Goal: Task Accomplishment & Management: Manage account settings

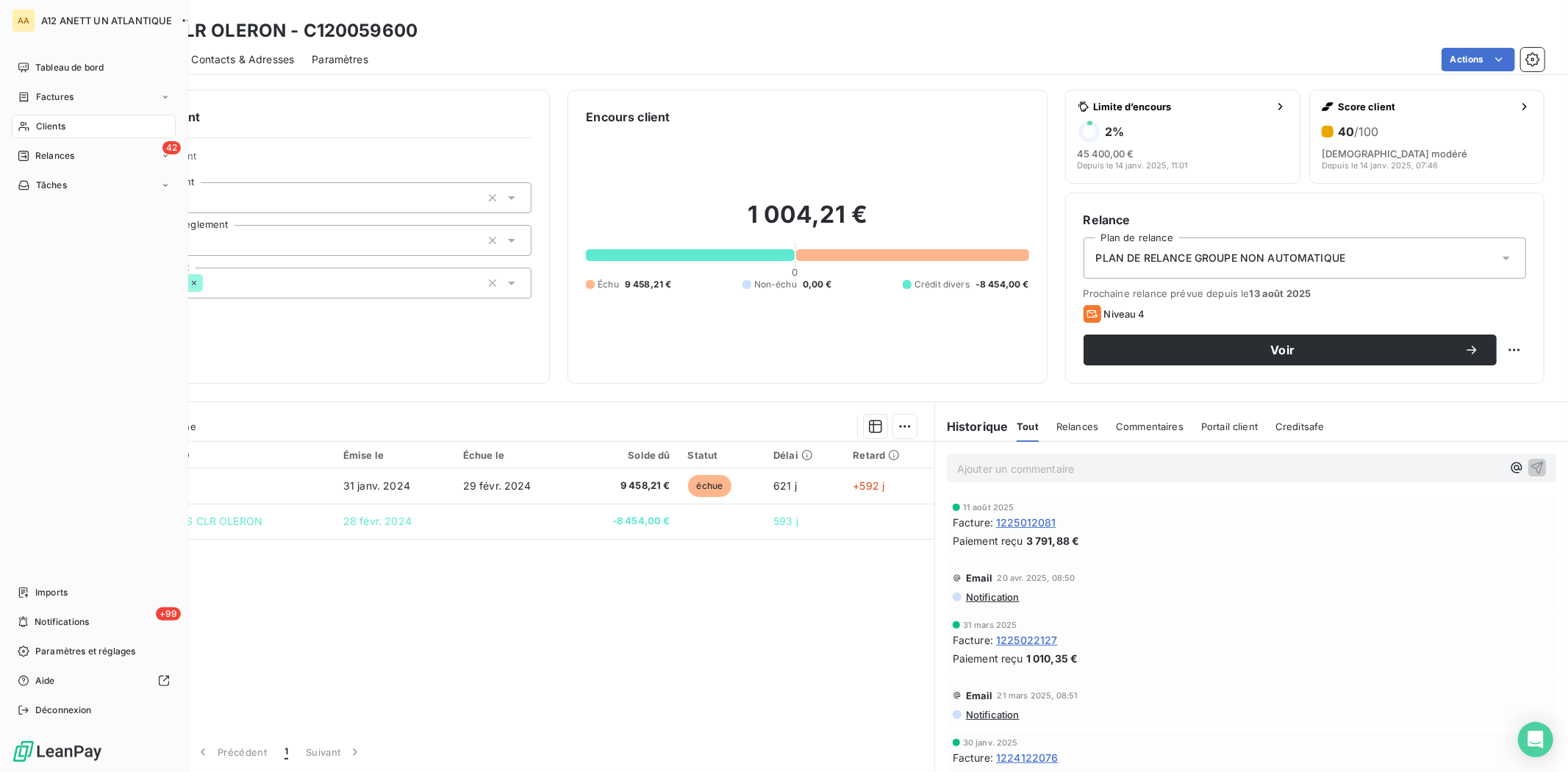
click at [46, 126] on span "Clients" at bounding box center [50, 126] width 29 height 13
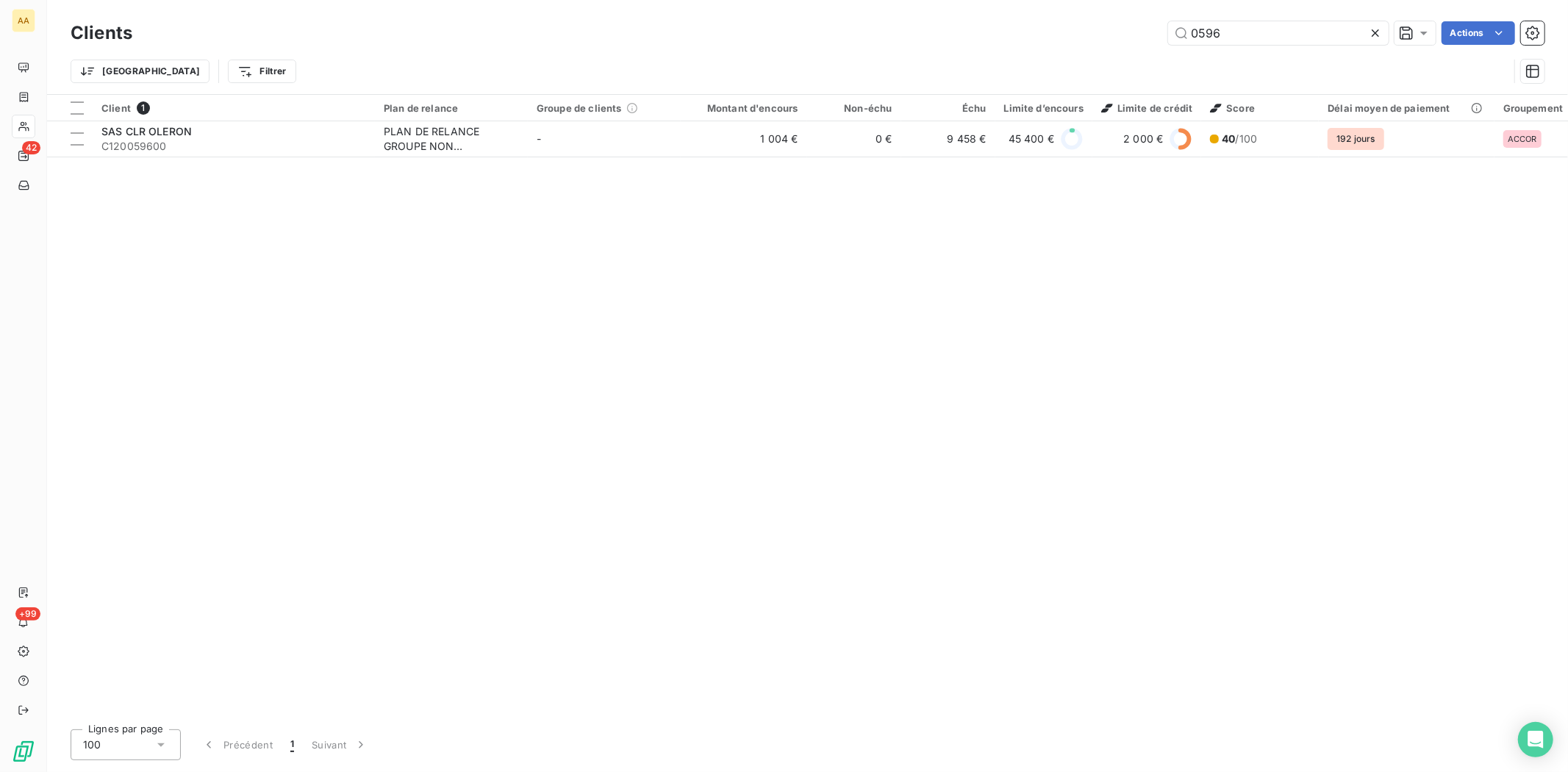
click at [1150, 28] on div "0596 Actions" at bounding box center [847, 33] width 1395 height 24
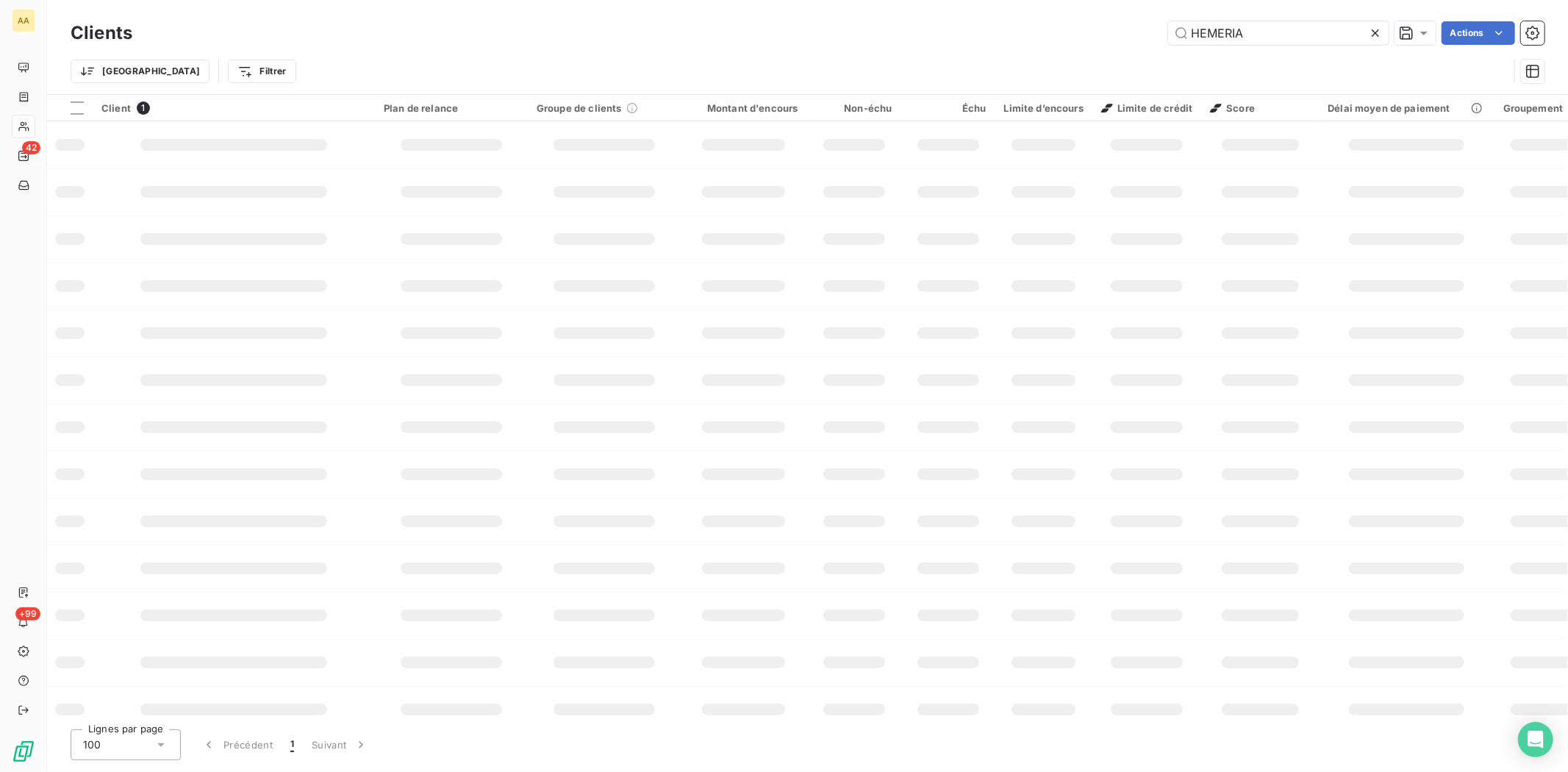
type input "HEMERIA"
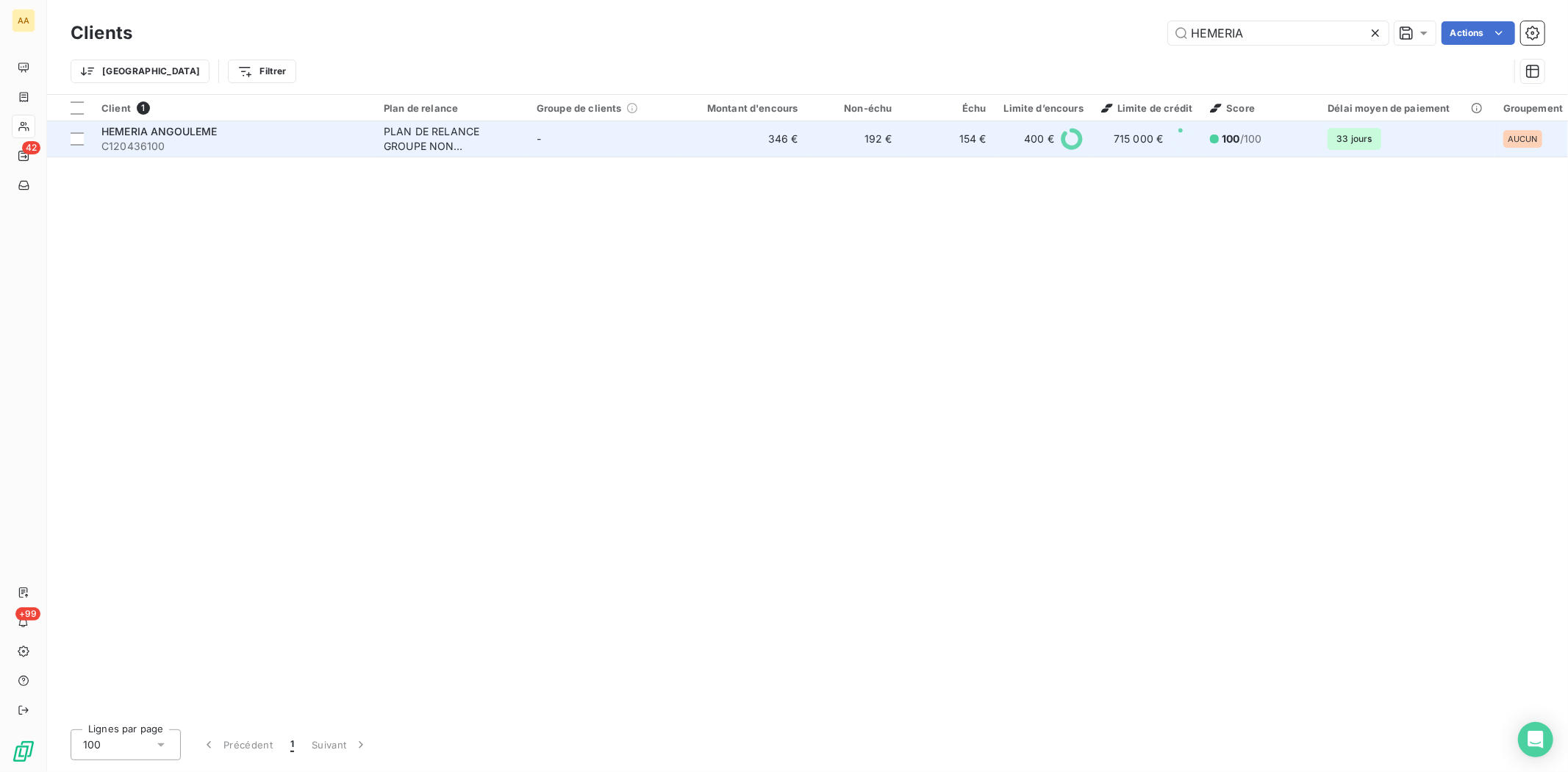
click at [118, 149] on span "C120436100" at bounding box center [233, 146] width 264 height 15
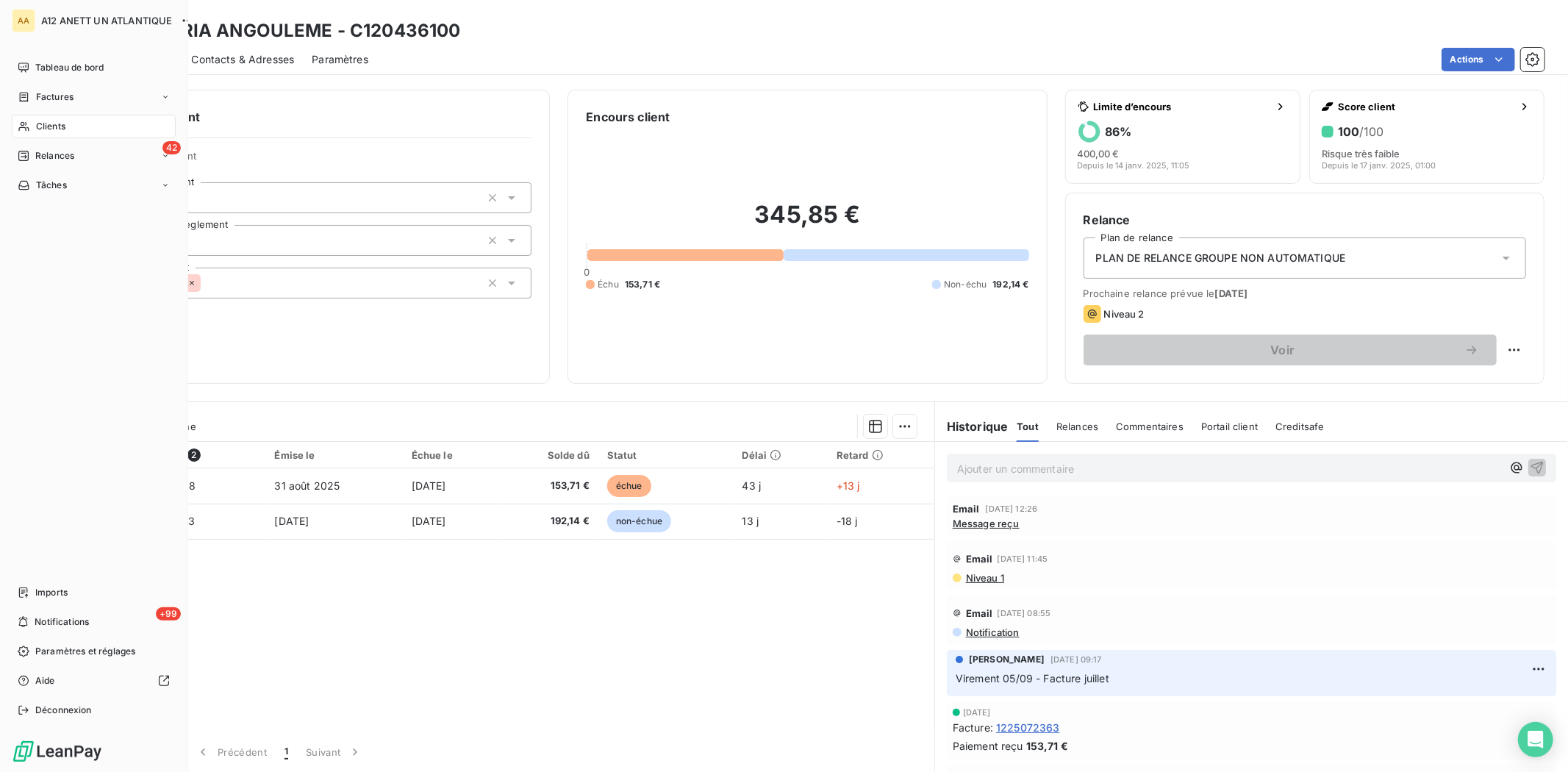
click at [42, 116] on div "Clients" at bounding box center [93, 126] width 164 height 24
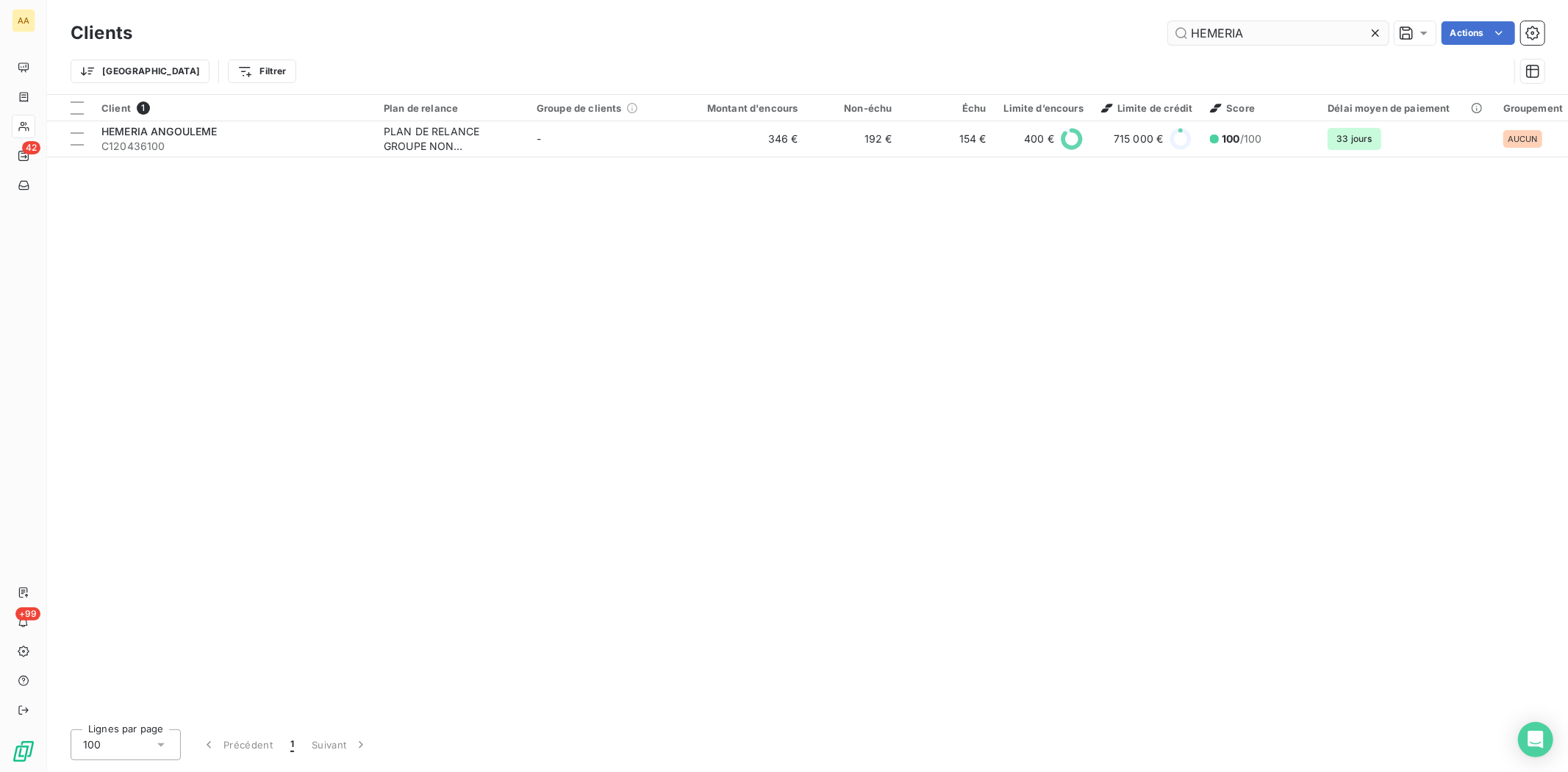
drag, startPoint x: 1260, startPoint y: 30, endPoint x: 1184, endPoint y: 27, distance: 76.1
click at [1184, 27] on input "HEMERIA" at bounding box center [1278, 33] width 220 height 24
type input "S.T"
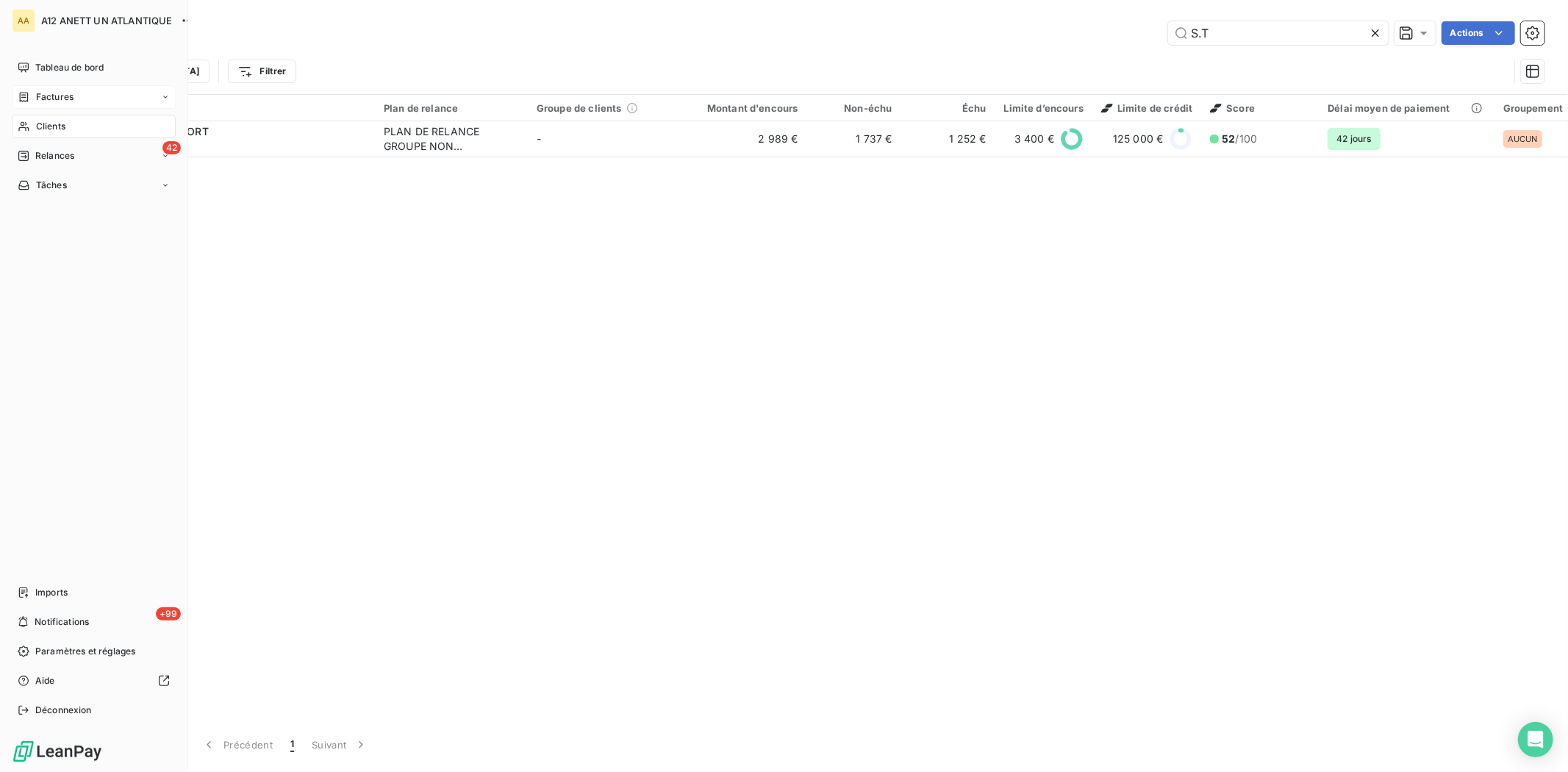
click at [50, 98] on span "Factures" at bounding box center [55, 96] width 37 height 13
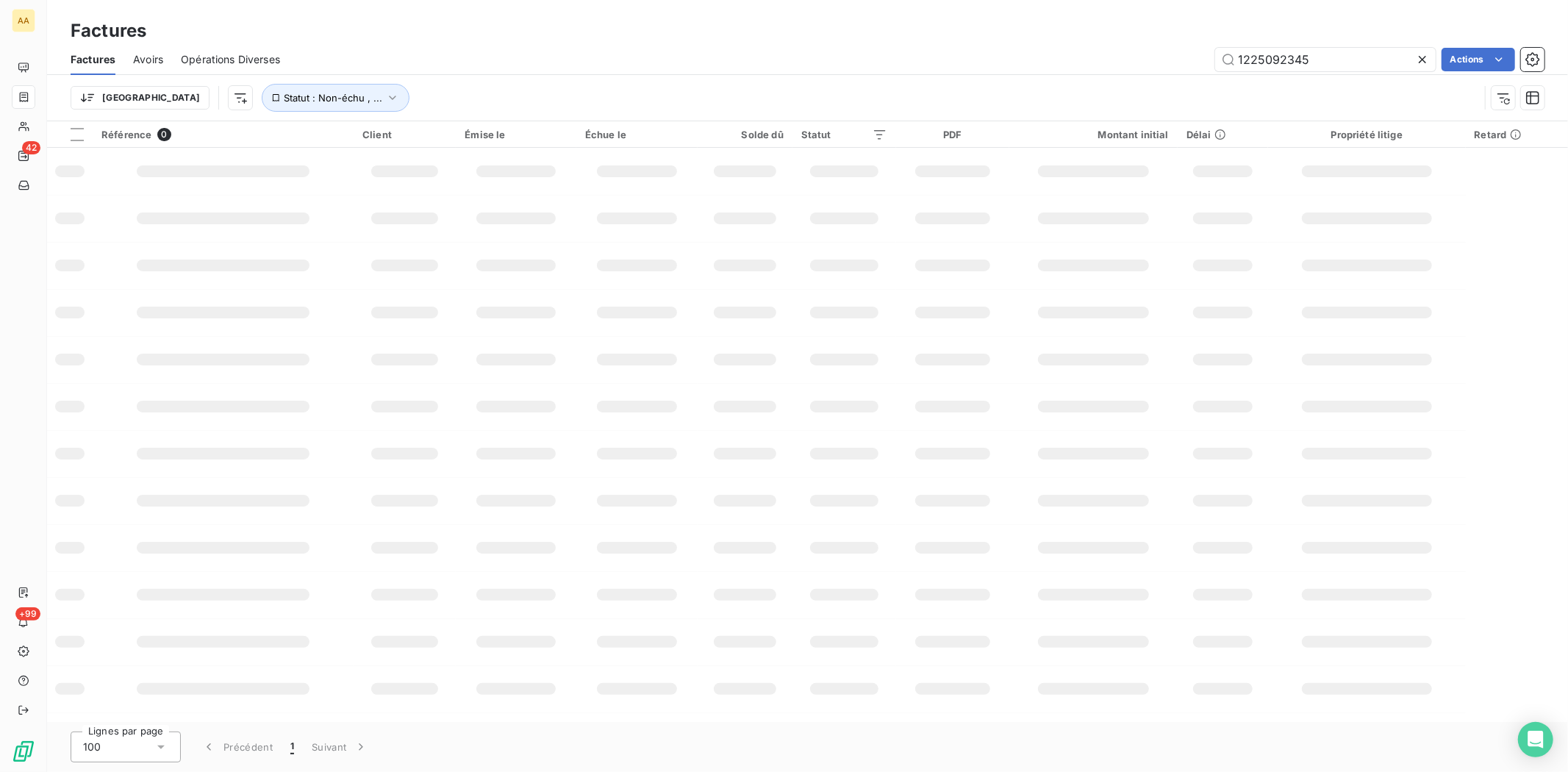
drag, startPoint x: 1320, startPoint y: 61, endPoint x: 1168, endPoint y: 50, distance: 152.4
click at [1168, 50] on div "1225092345 Actions" at bounding box center [921, 59] width 1246 height 24
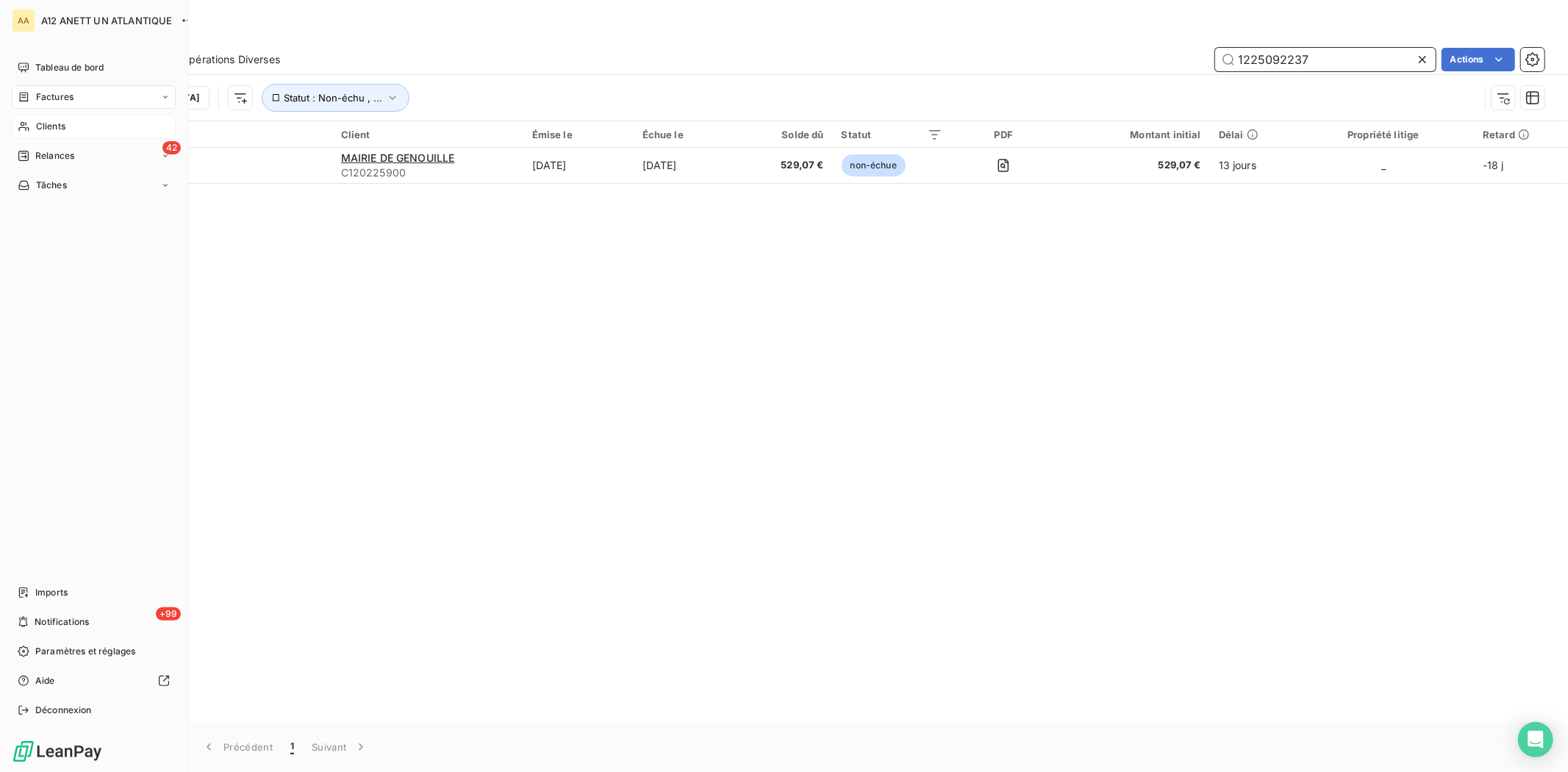
type input "1225092237"
click at [54, 126] on span "Clients" at bounding box center [50, 126] width 29 height 13
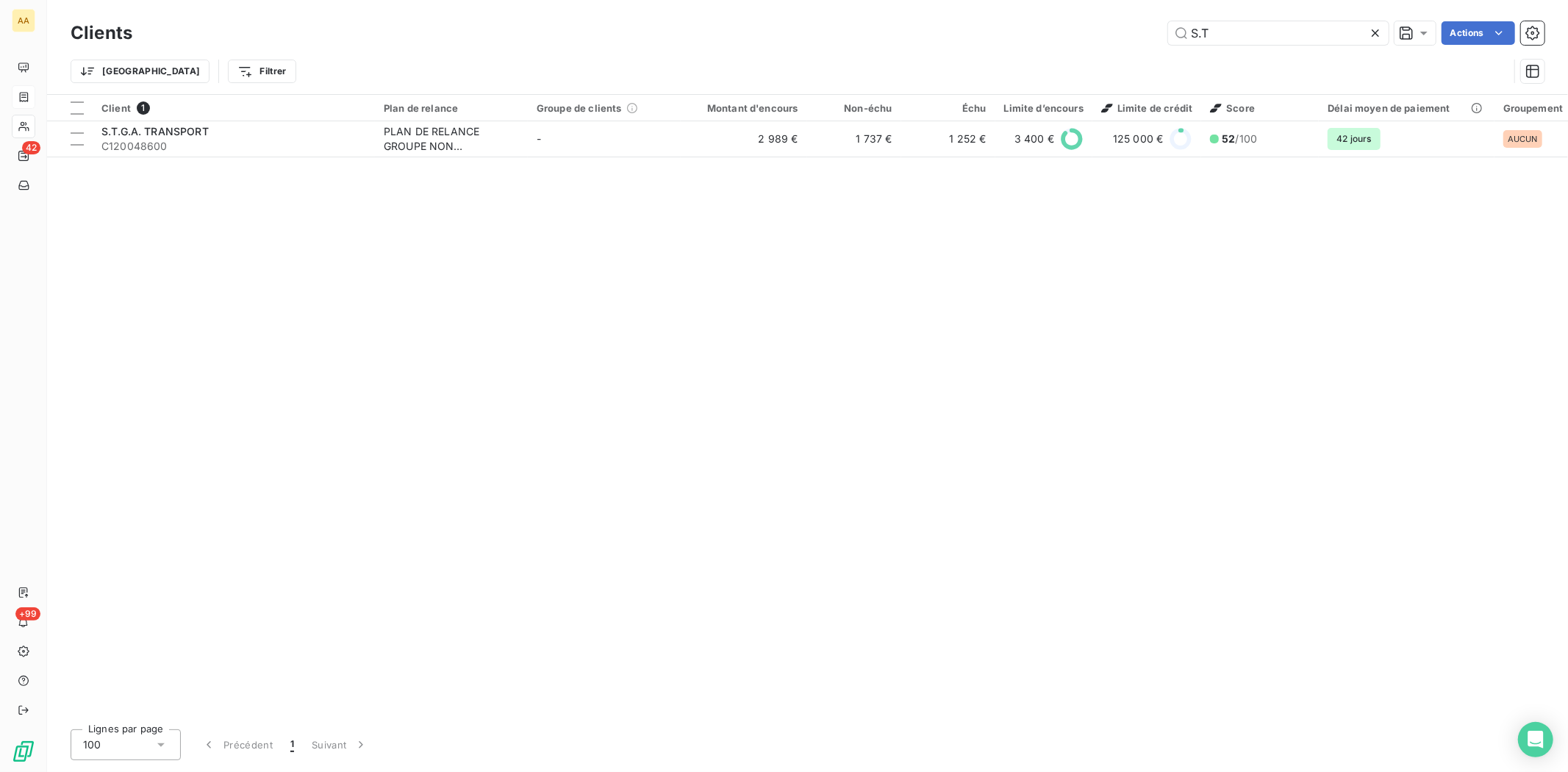
drag, startPoint x: 1183, startPoint y: 27, endPoint x: 1104, endPoint y: 37, distance: 79.6
click at [1104, 37] on div "S.T Actions" at bounding box center [847, 33] width 1395 height 24
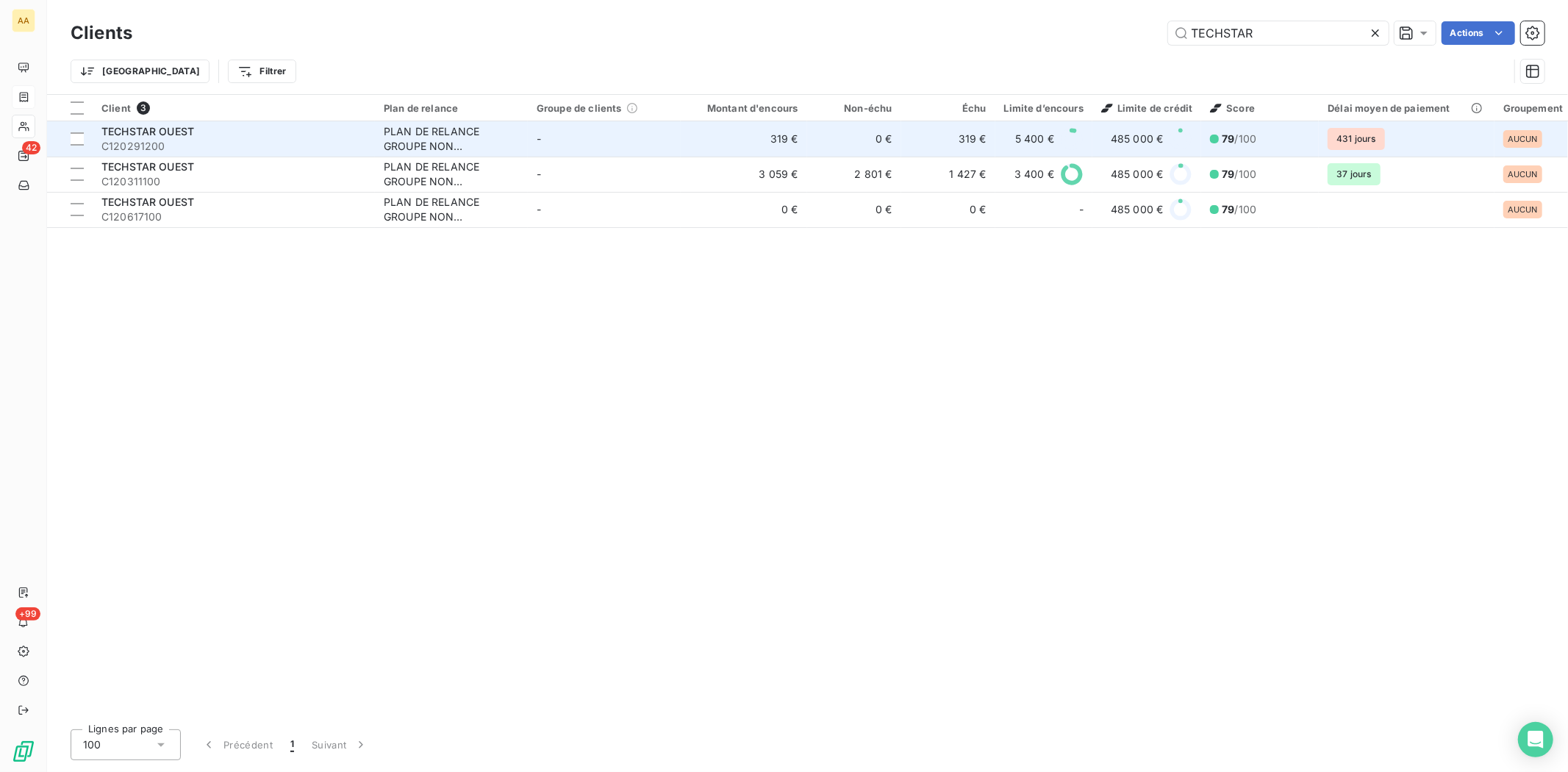
type input "TECHSTAR"
click at [141, 133] on span "TECHSTAR OUEST" at bounding box center [148, 131] width 93 height 12
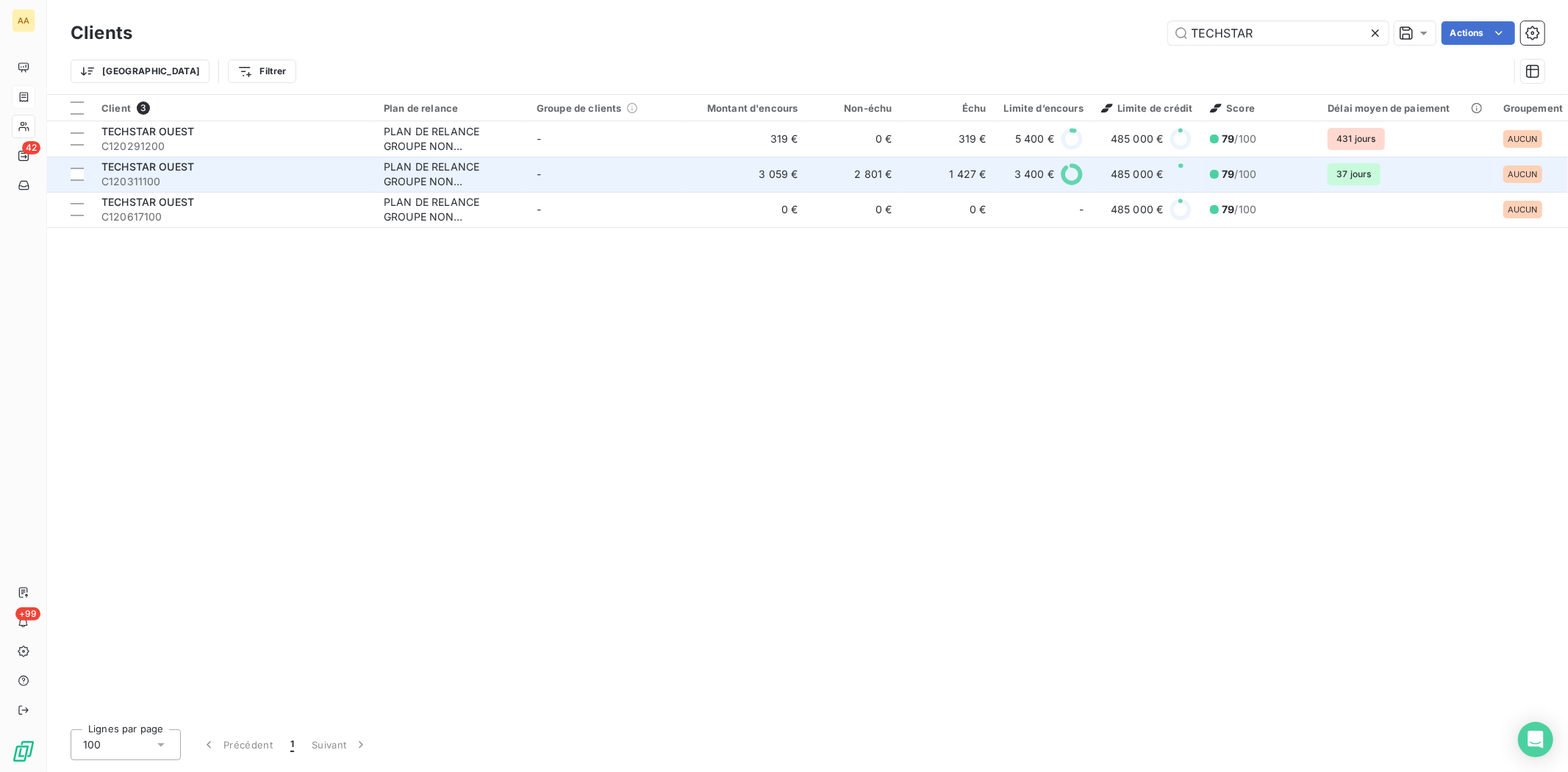
click at [149, 171] on span "TECHSTAR OUEST" at bounding box center [148, 166] width 93 height 12
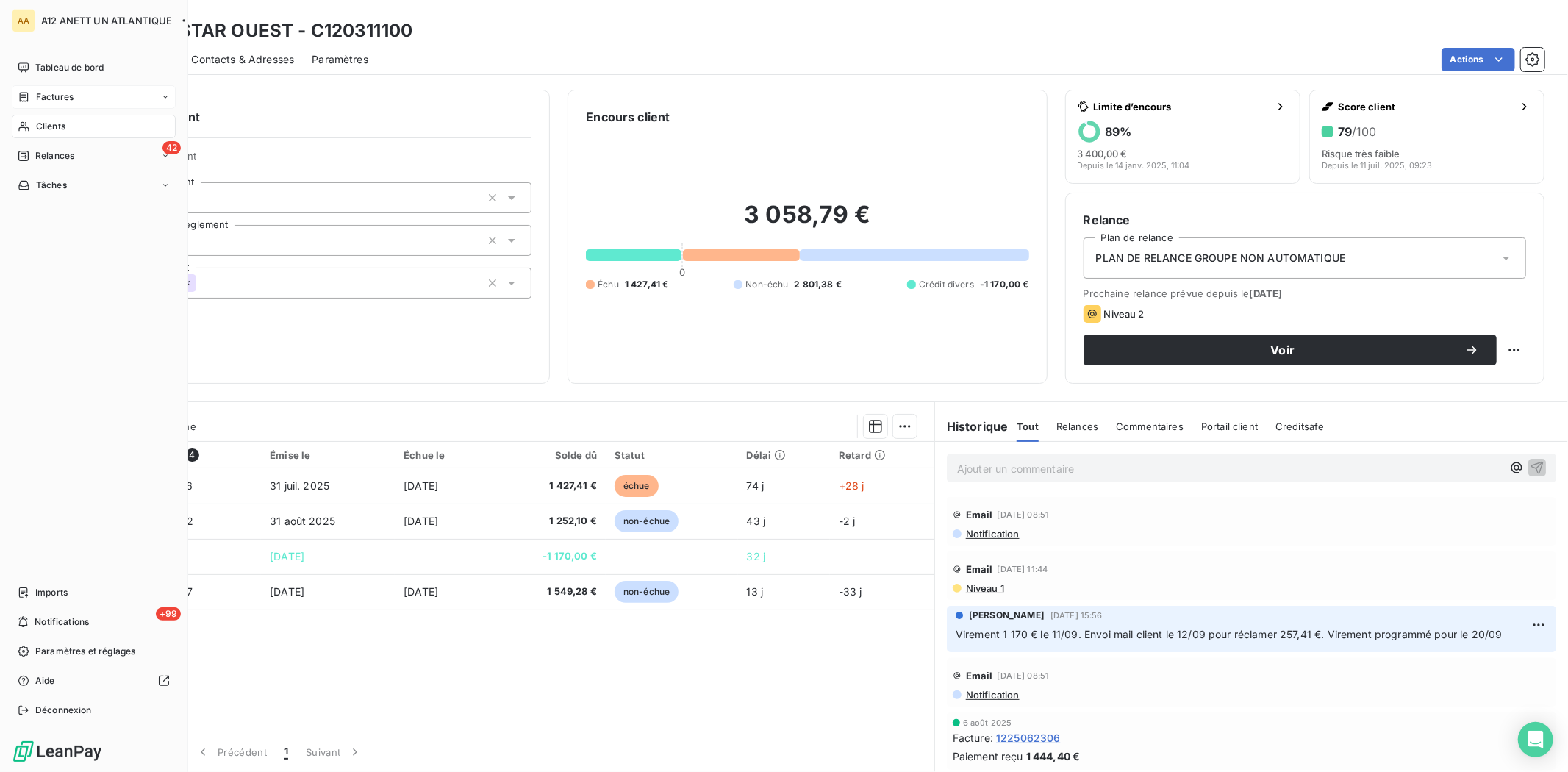
click at [65, 120] on span "Clients" at bounding box center [50, 126] width 29 height 13
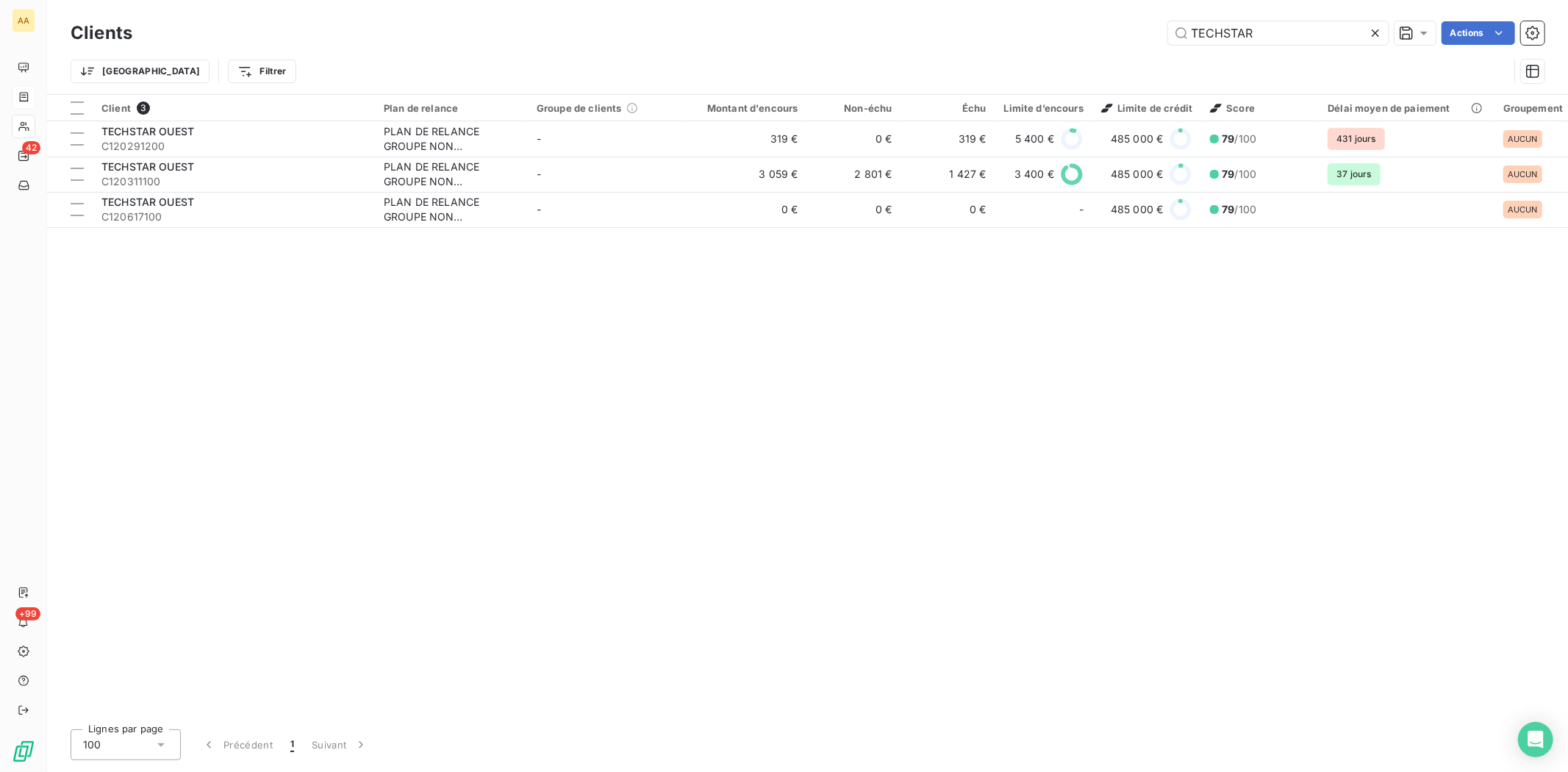
drag, startPoint x: 1269, startPoint y: 28, endPoint x: 1148, endPoint y: 33, distance: 121.1
click at [1148, 33] on div "TECHSTAR Actions" at bounding box center [847, 33] width 1395 height 24
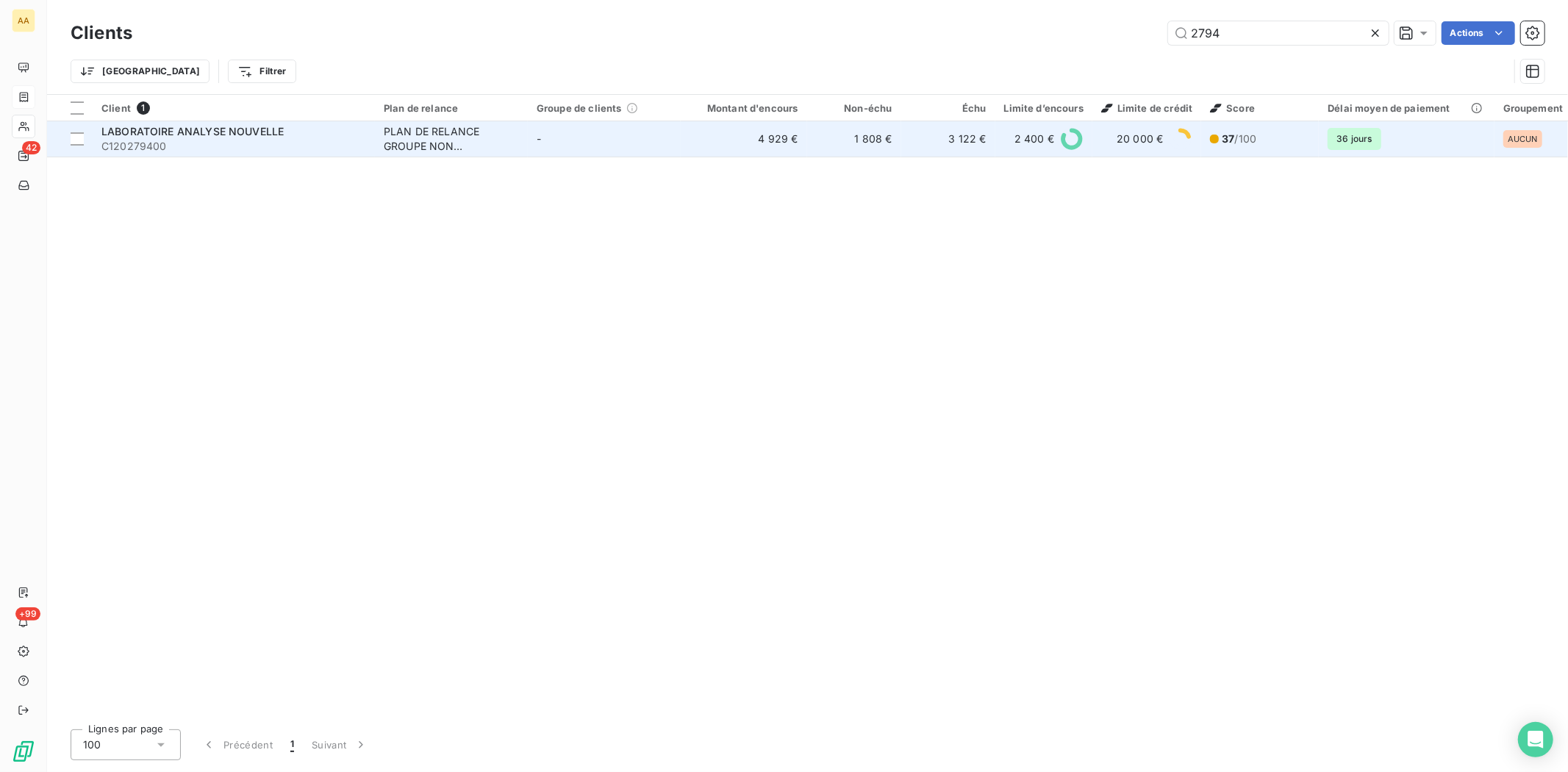
type input "2794"
click at [149, 136] on span "LABORATOIRE ANALYSE NOUVELLE" at bounding box center [193, 131] width 182 height 12
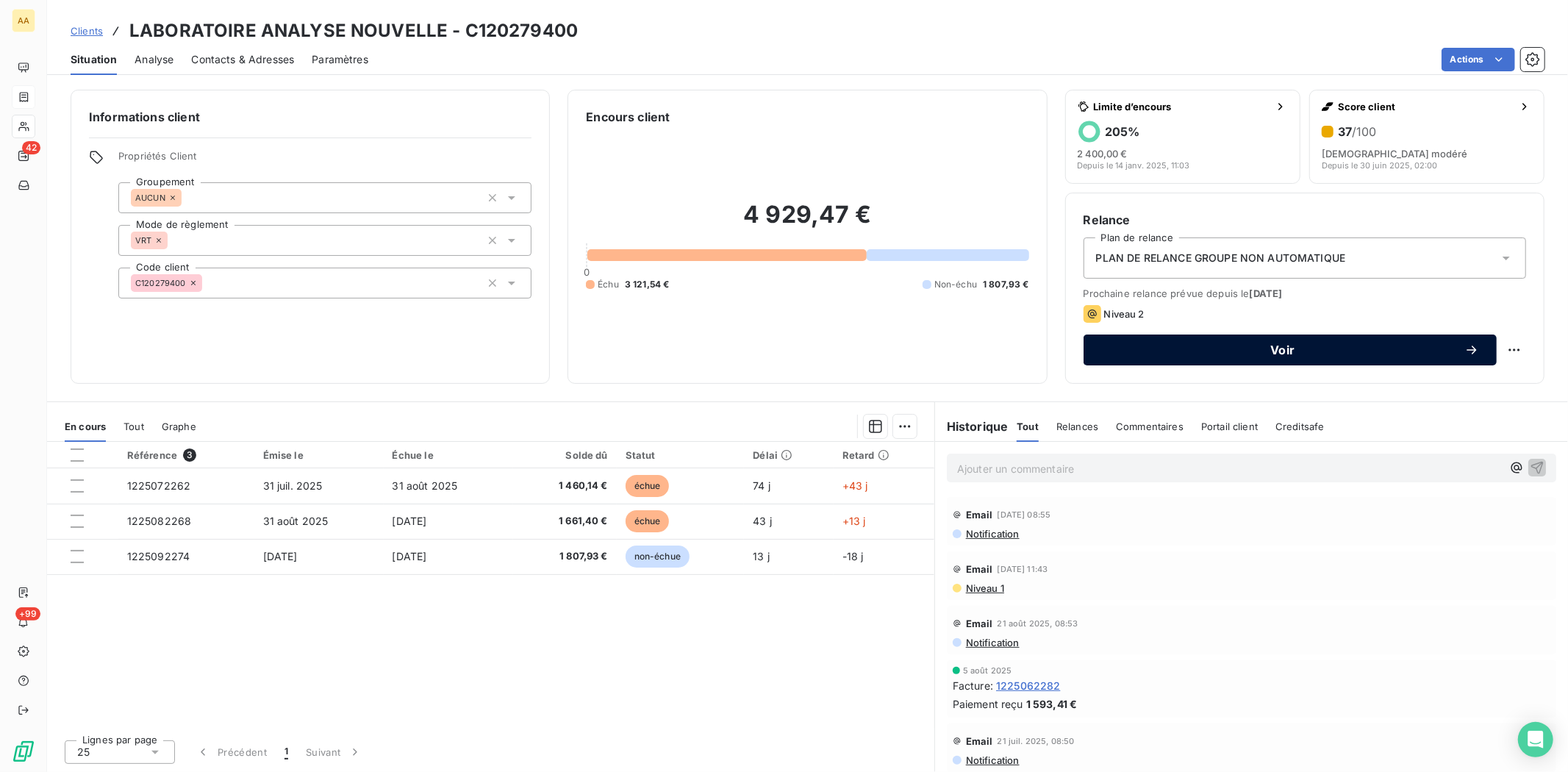
click at [1276, 350] on span "Voir" at bounding box center [1282, 349] width 363 height 11
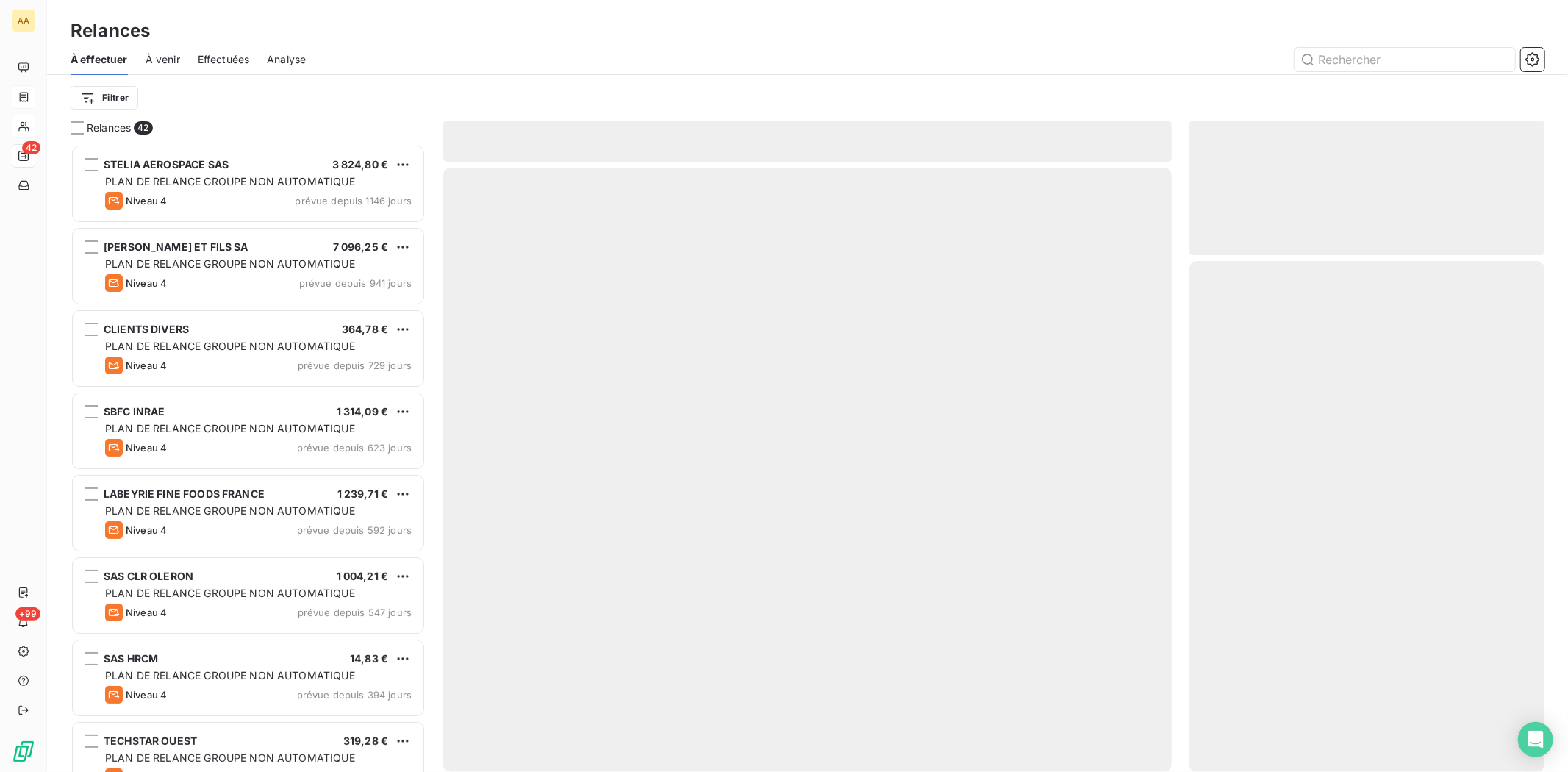
scroll to position [615, 342]
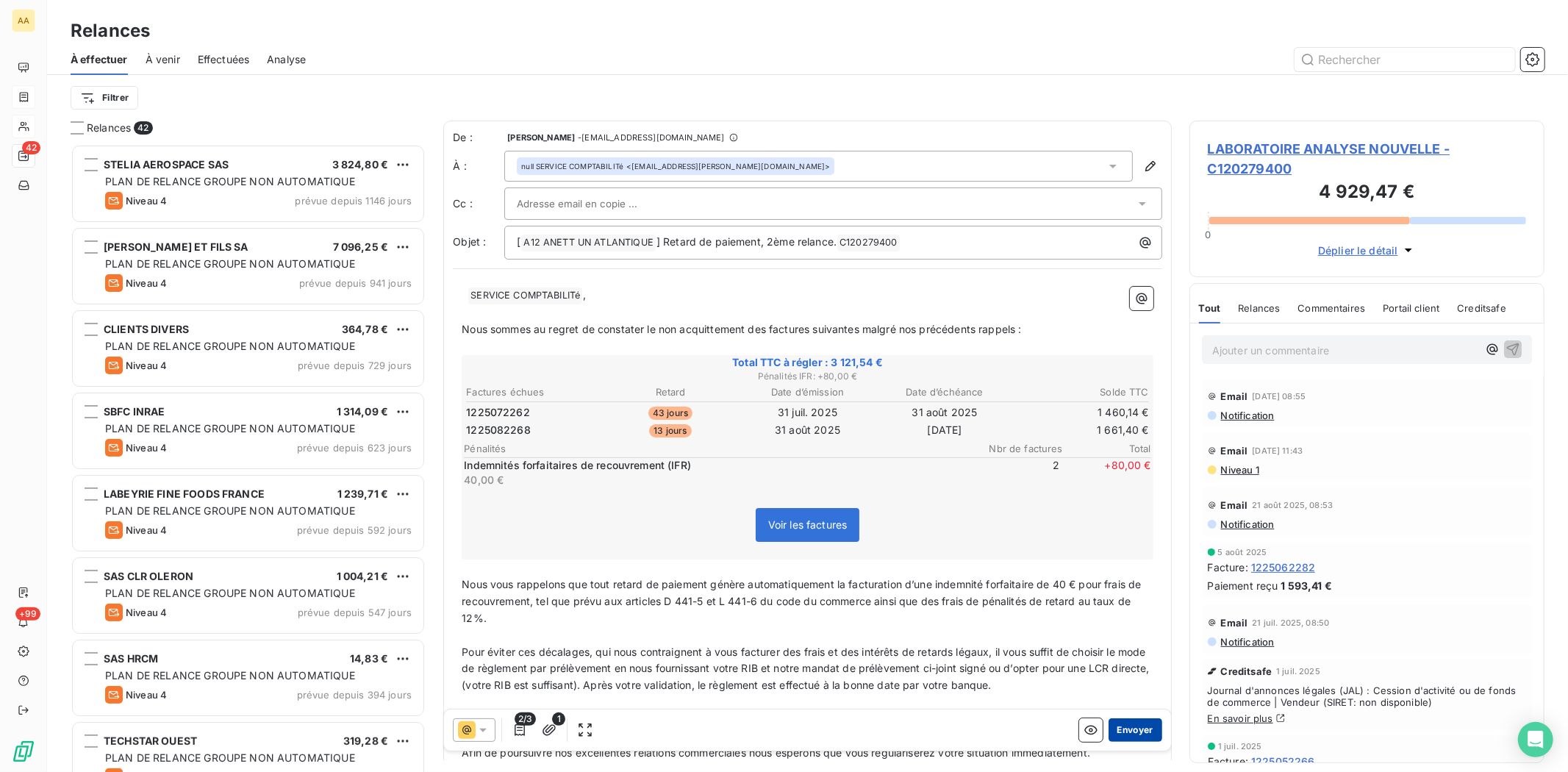
click at [1129, 725] on button "Envoyer" at bounding box center [1135, 730] width 54 height 24
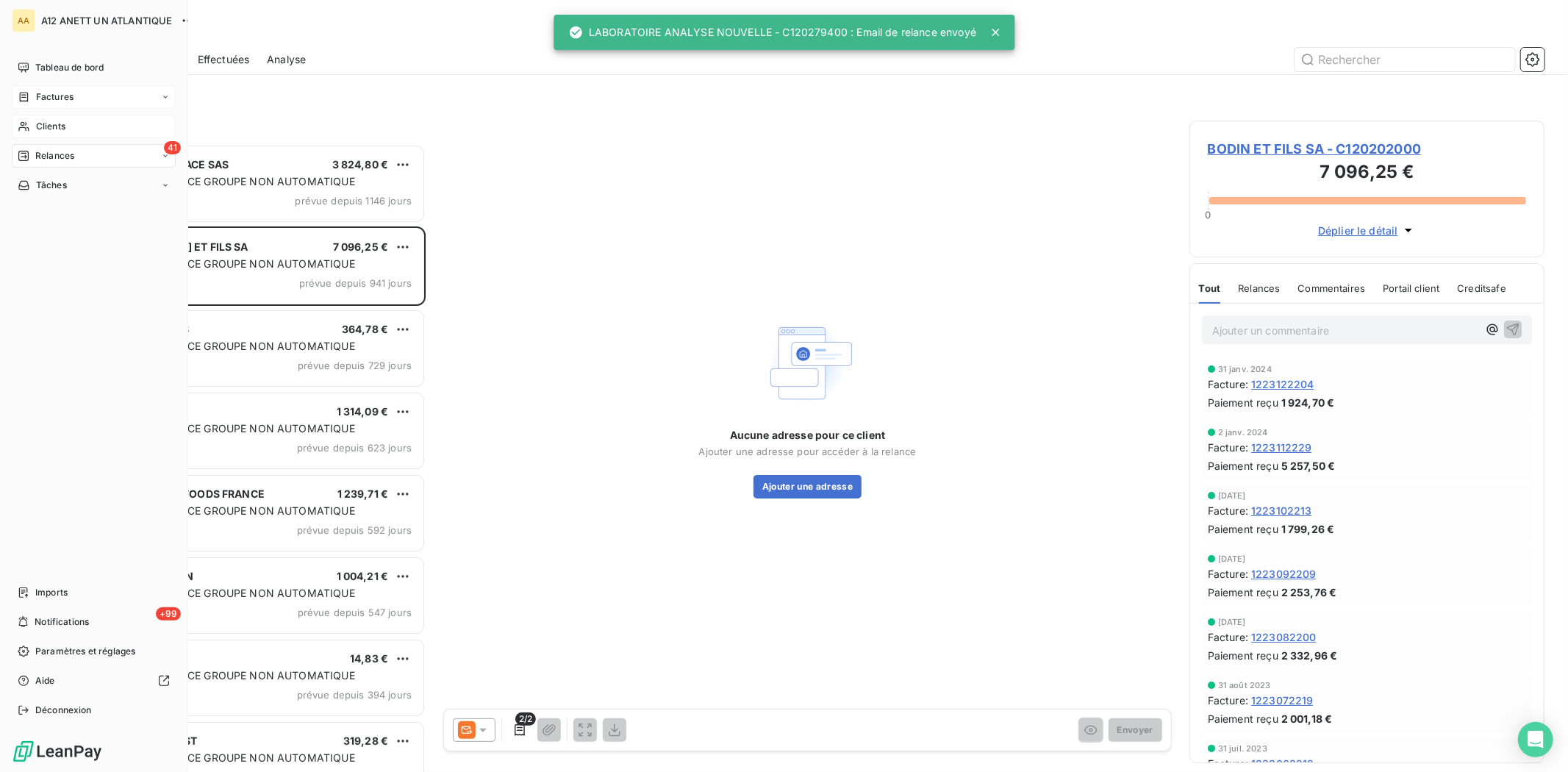
click at [39, 127] on span "Clients" at bounding box center [50, 126] width 29 height 13
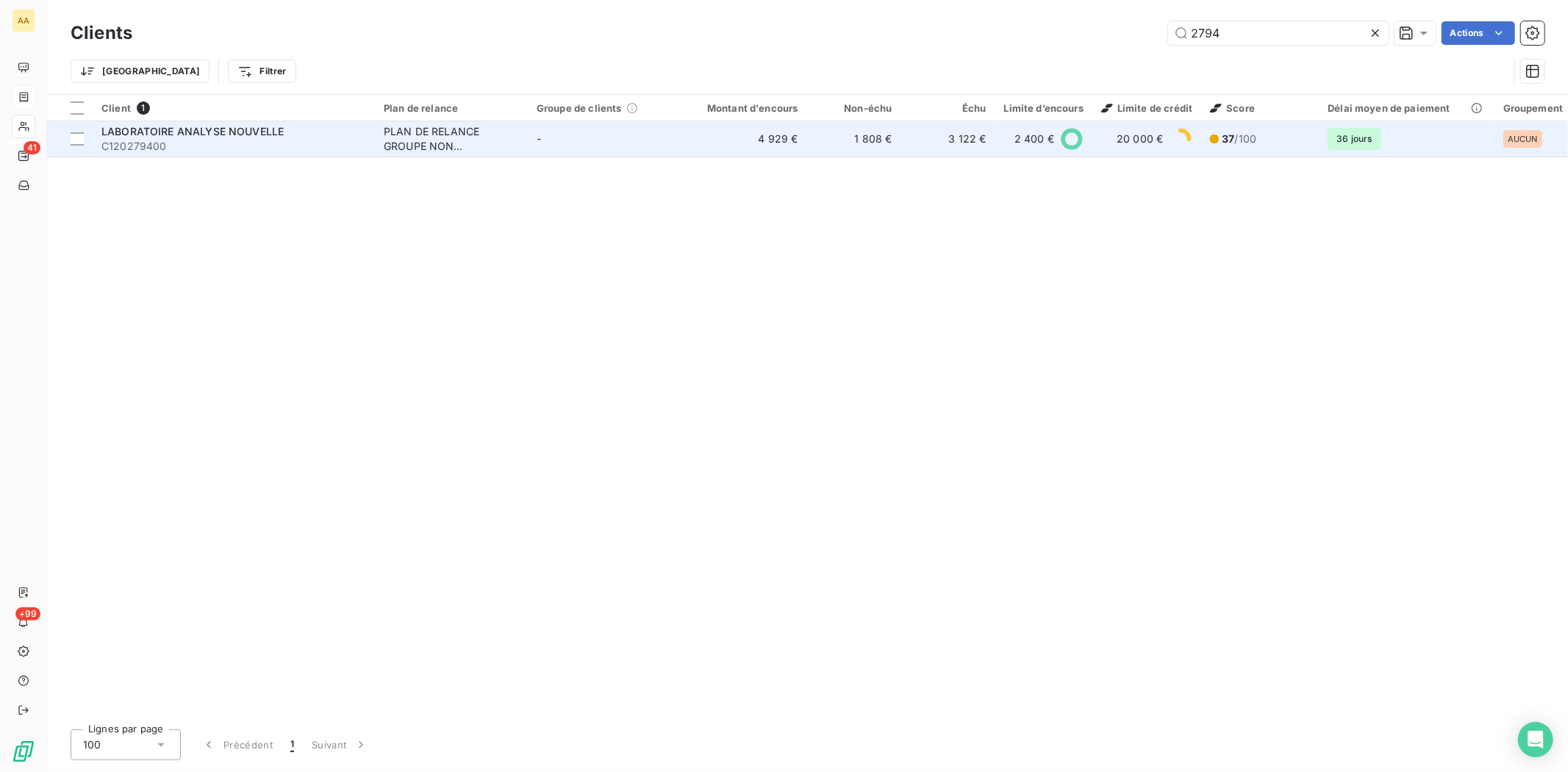
click at [191, 140] on span "C120279400" at bounding box center [233, 146] width 264 height 15
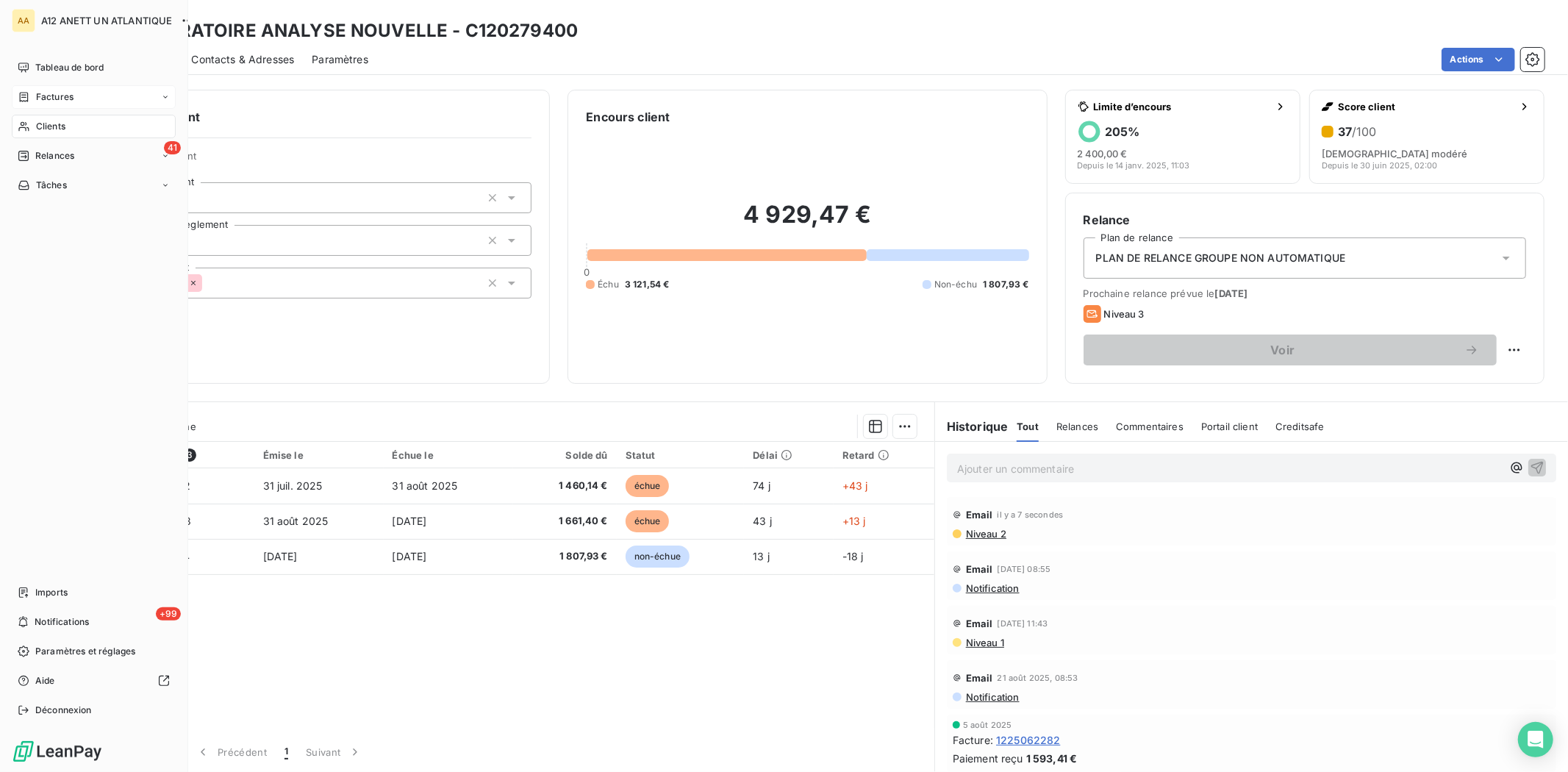
click at [53, 128] on span "Clients" at bounding box center [50, 126] width 29 height 13
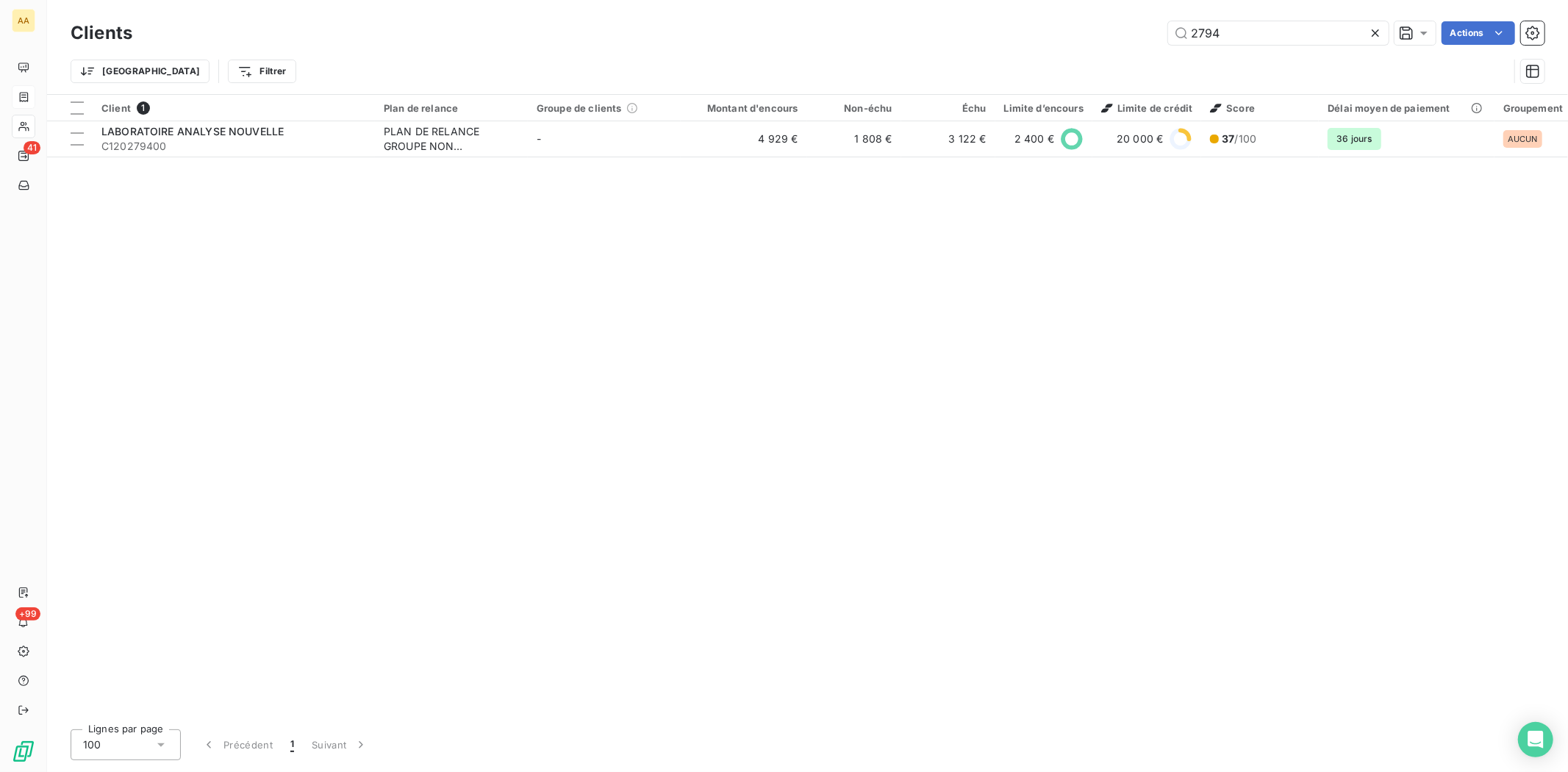
drag, startPoint x: 1261, startPoint y: 31, endPoint x: 1128, endPoint y: 29, distance: 133.0
click at [1129, 30] on div "2794 Actions" at bounding box center [847, 33] width 1395 height 24
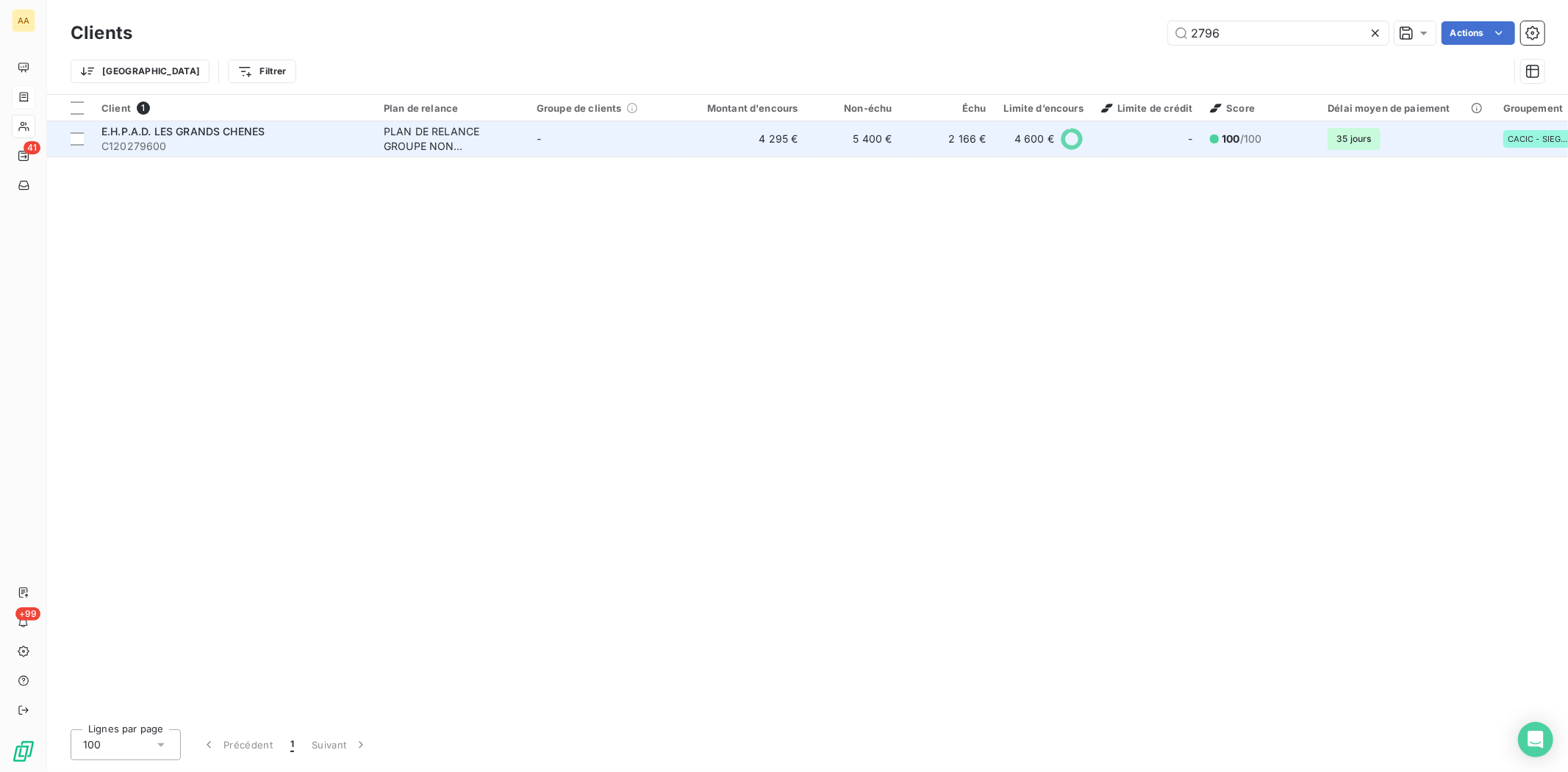
type input "2796"
click at [156, 141] on span "C120279600" at bounding box center [233, 146] width 264 height 15
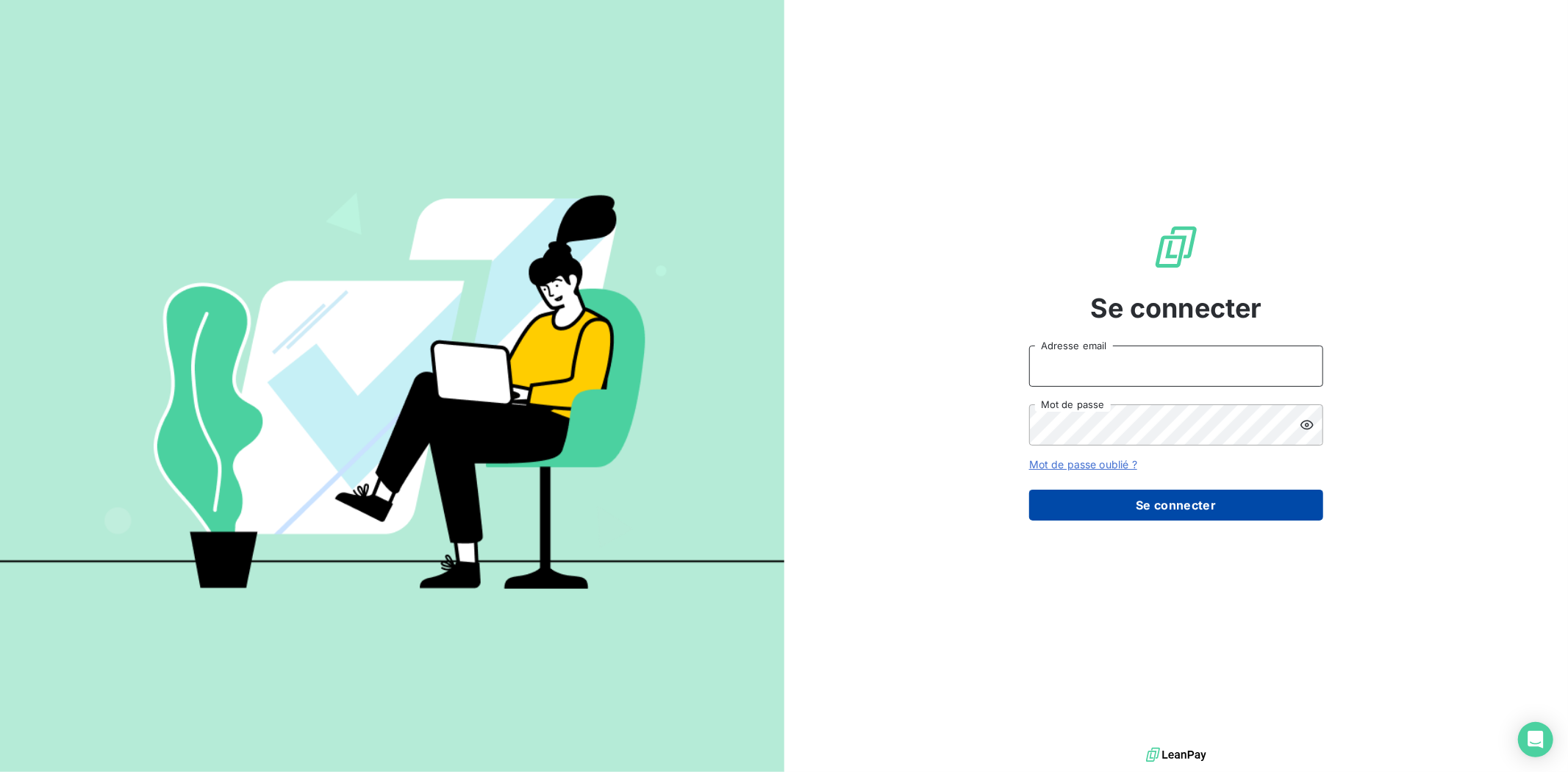
type input "[EMAIL_ADDRESS][DOMAIN_NAME]"
click at [1140, 497] on button "Se connecter" at bounding box center [1175, 504] width 294 height 31
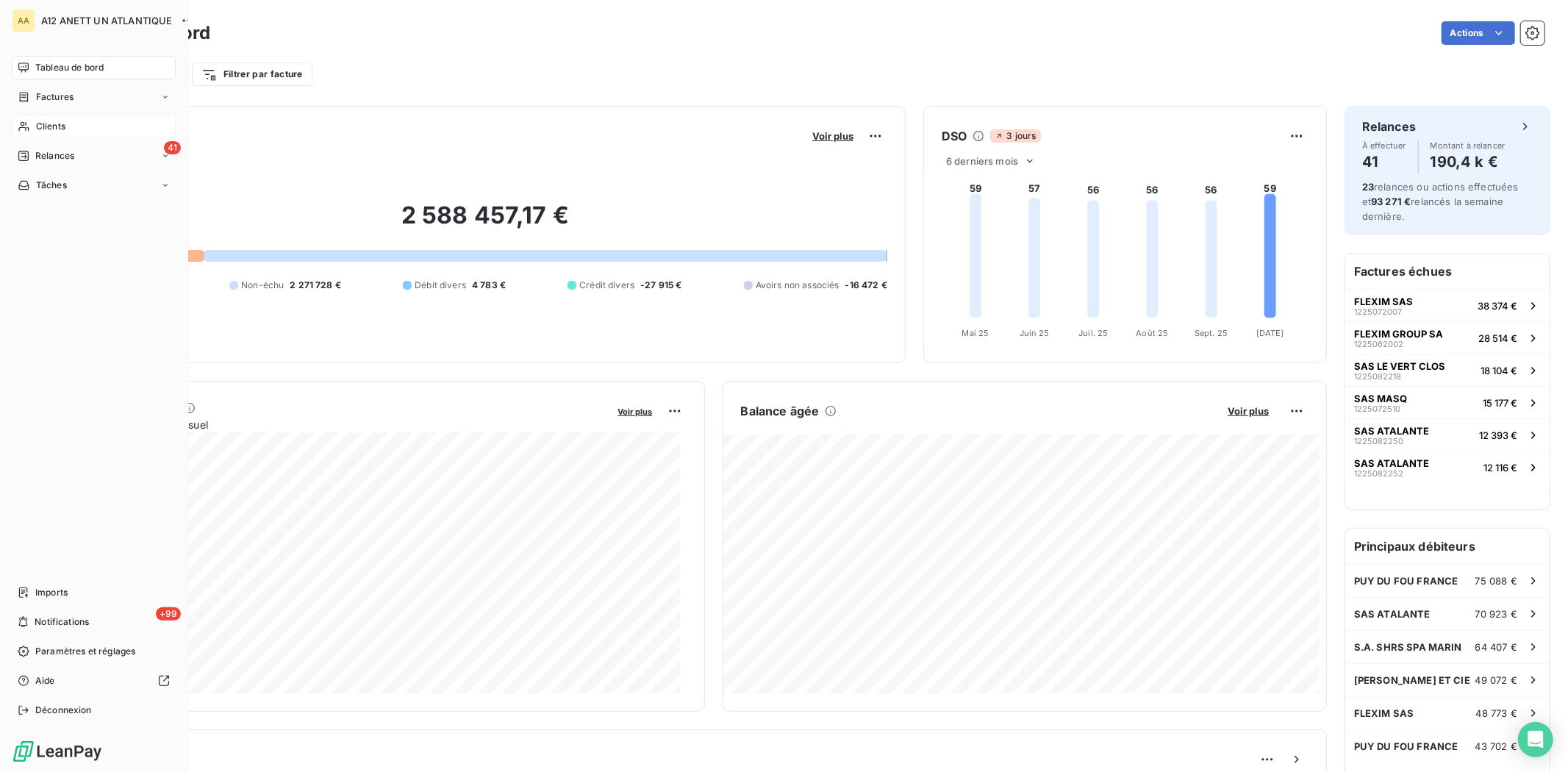
click at [60, 126] on span "Clients" at bounding box center [50, 126] width 29 height 13
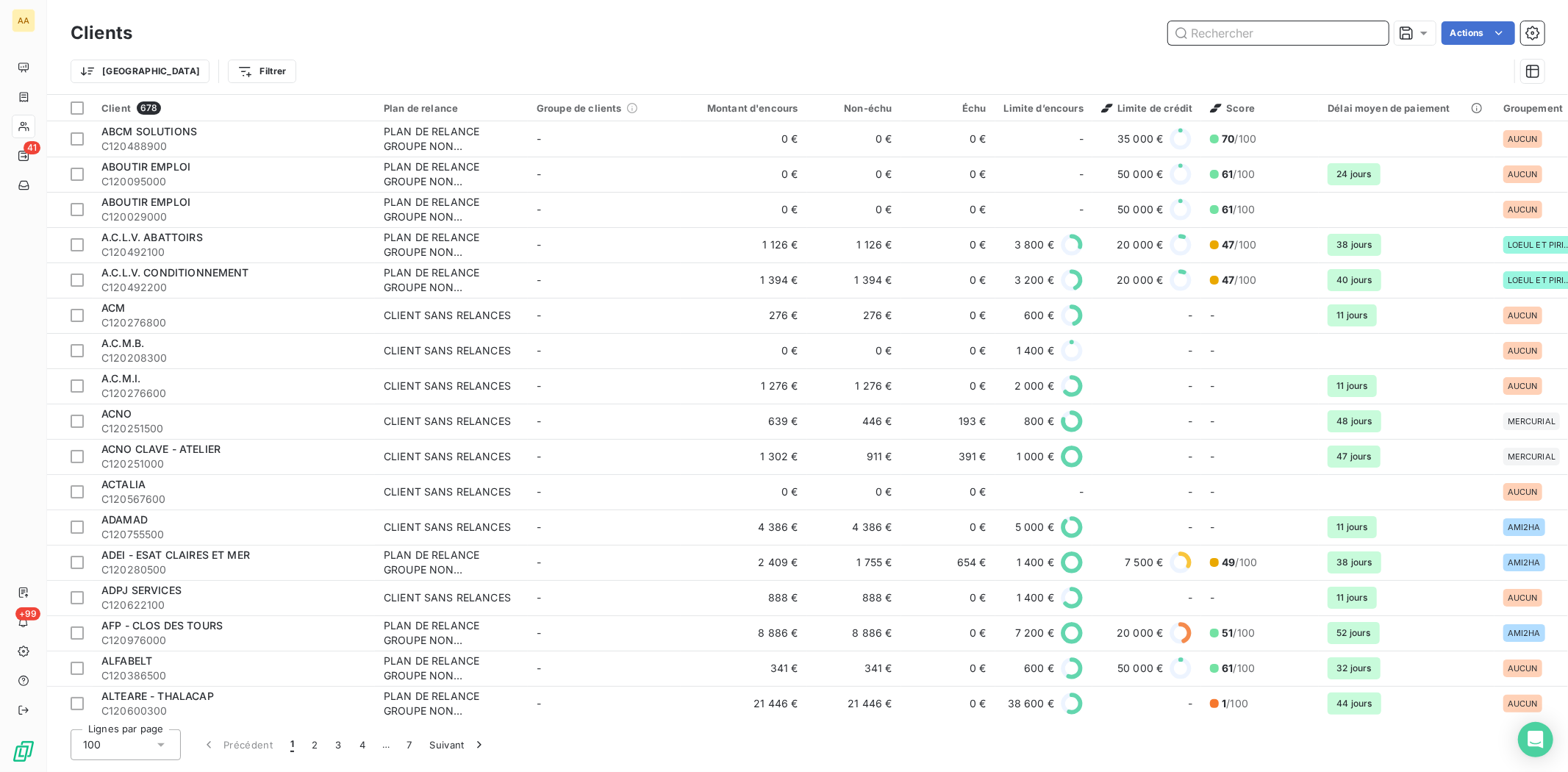
click at [1212, 32] on input "text" at bounding box center [1278, 33] width 220 height 24
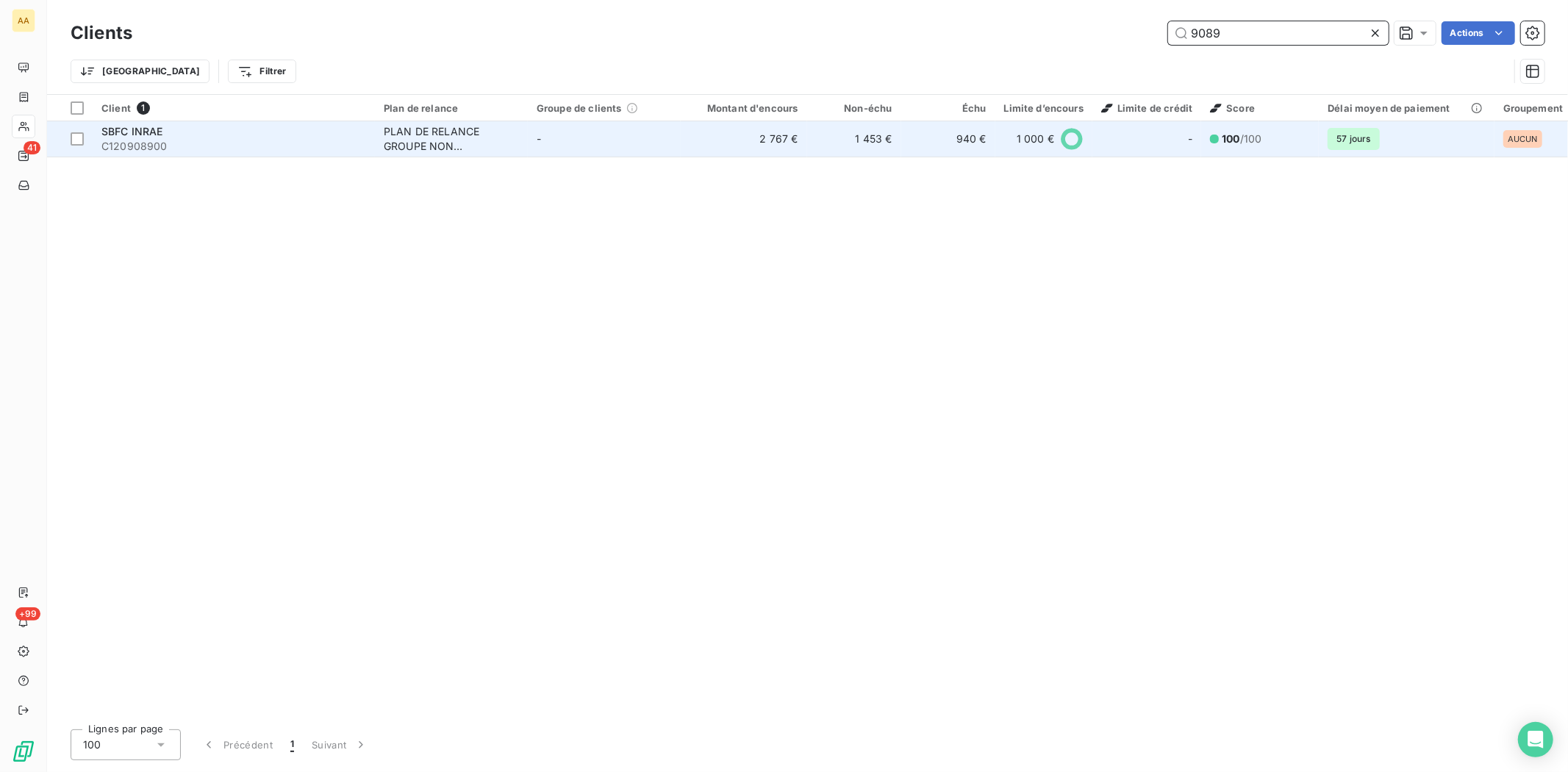
type input "9089"
click at [140, 143] on span "C120908900" at bounding box center [233, 146] width 264 height 15
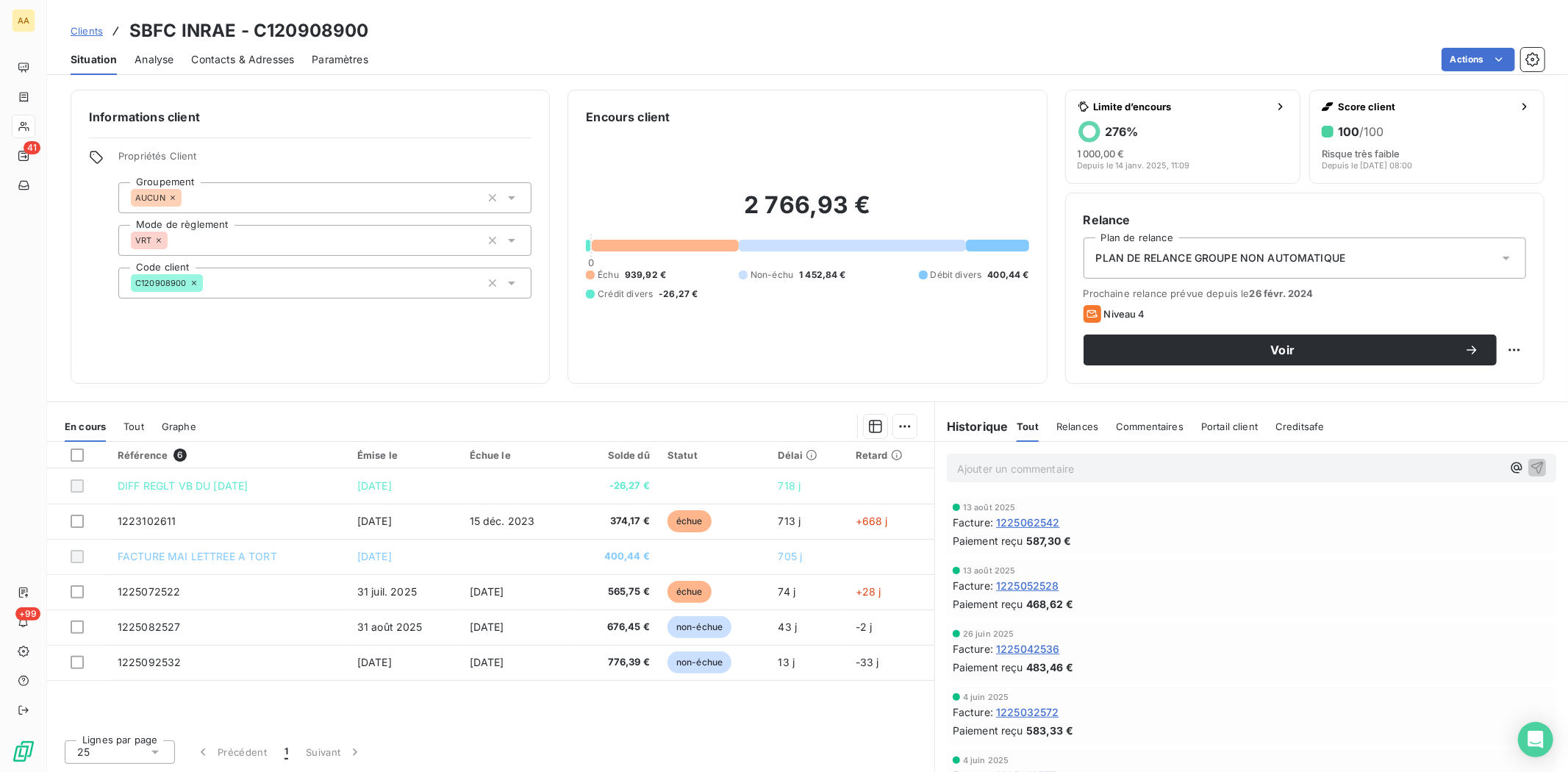
click at [254, 55] on span "Contacts & Adresses" at bounding box center [242, 59] width 103 height 15
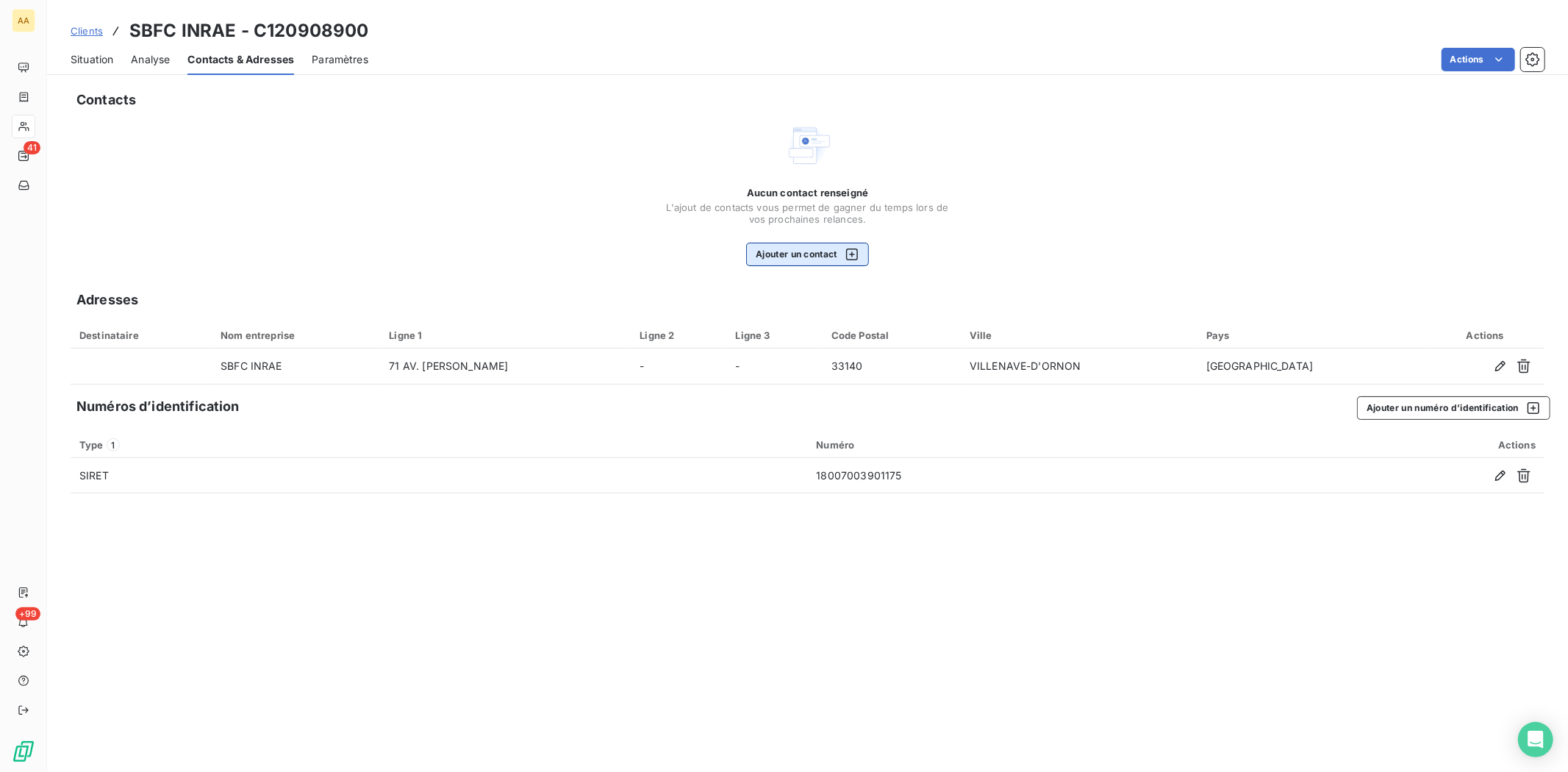
click at [788, 248] on button "Ajouter un contact" at bounding box center [807, 254] width 123 height 24
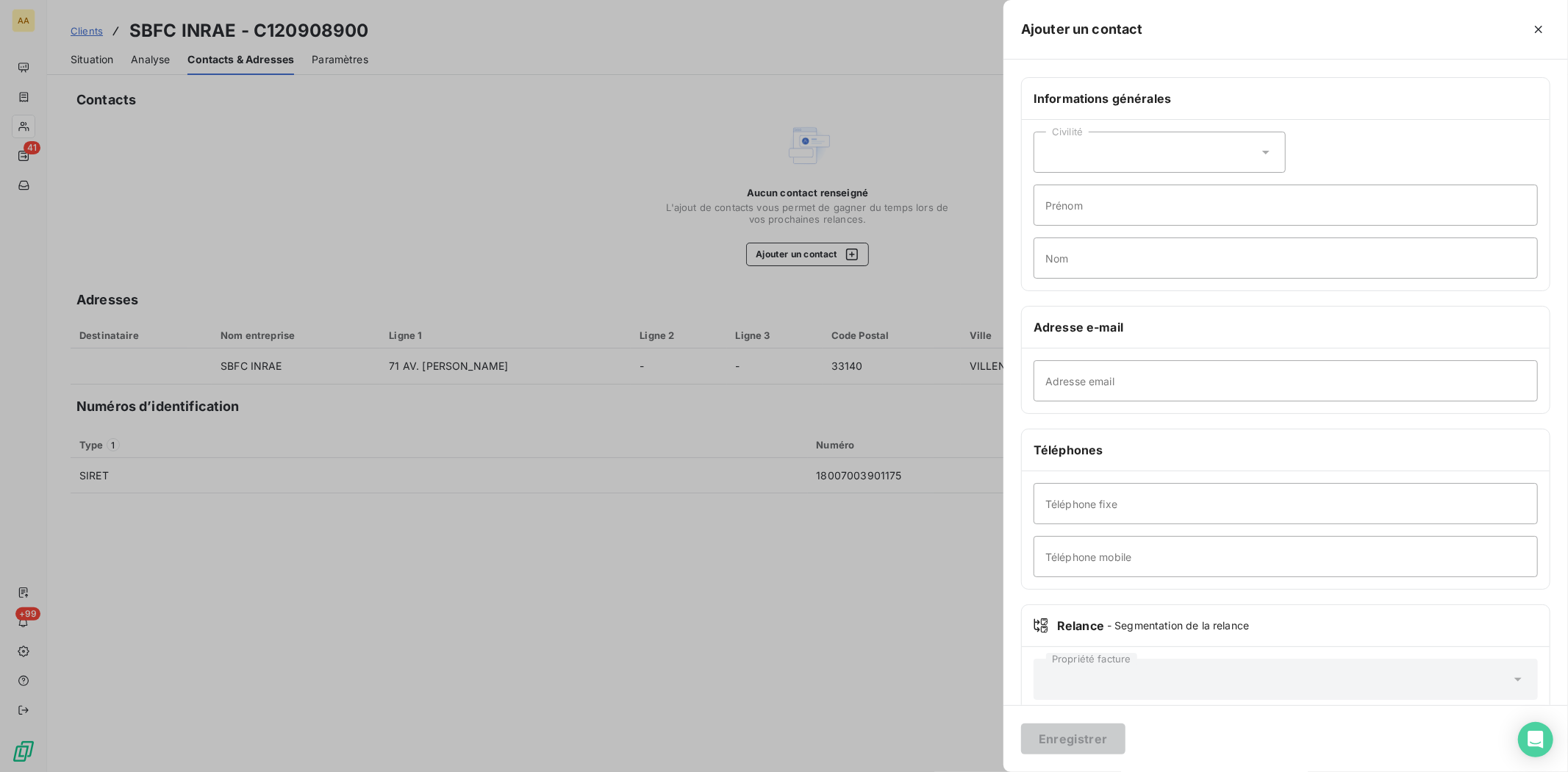
click at [1262, 150] on icon at bounding box center [1266, 152] width 7 height 4
click at [1045, 187] on input "radio" at bounding box center [1049, 188] width 15 height 15
click at [1086, 377] on input "Adresse email" at bounding box center [1285, 380] width 504 height 42
paste input "alexandra.fort@inrae.fr"
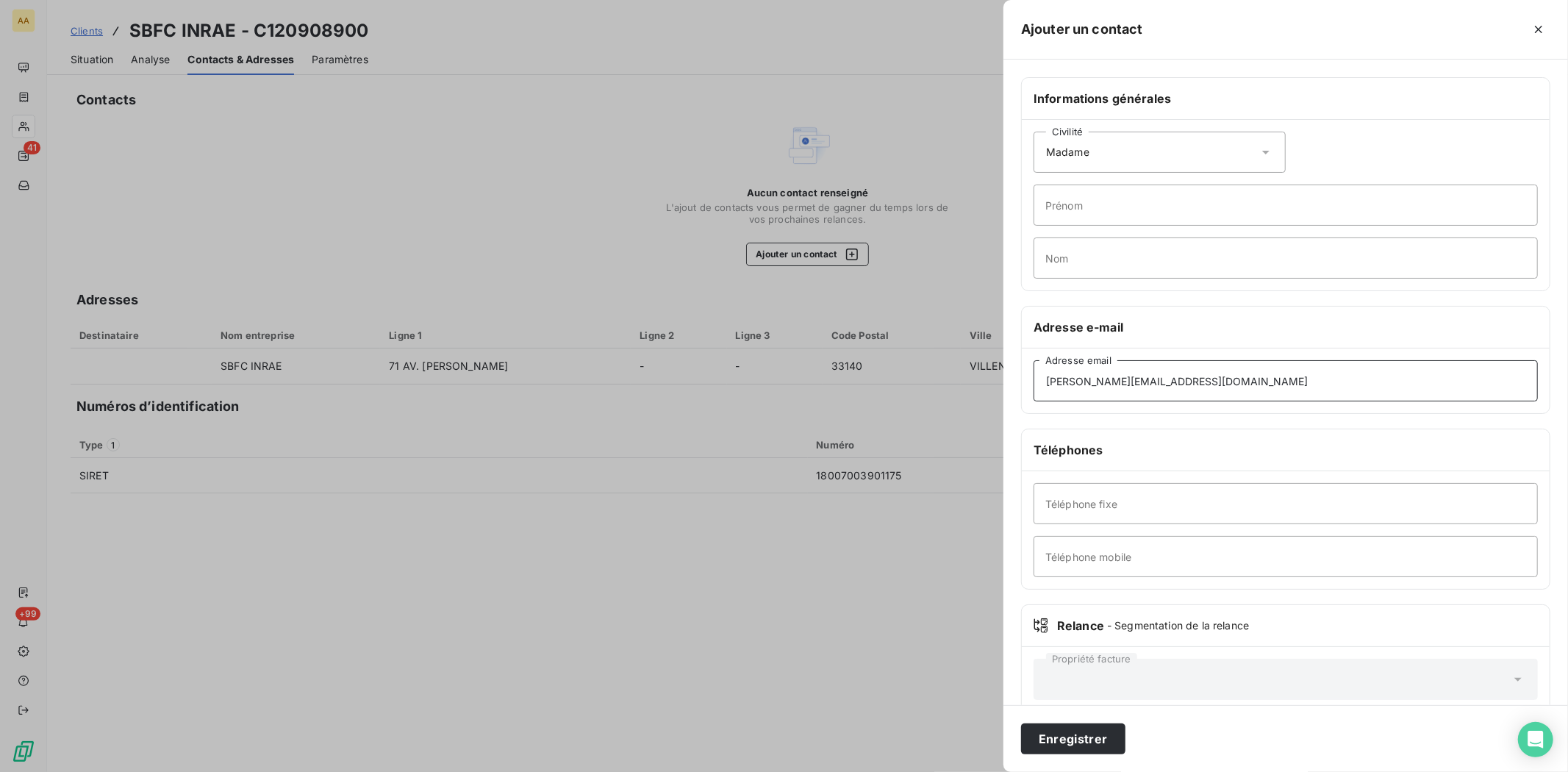
type input "alexandra.fort@inrae.fr"
click at [1097, 198] on input "Prénom" at bounding box center [1285, 205] width 504 height 42
type input "Alexandra"
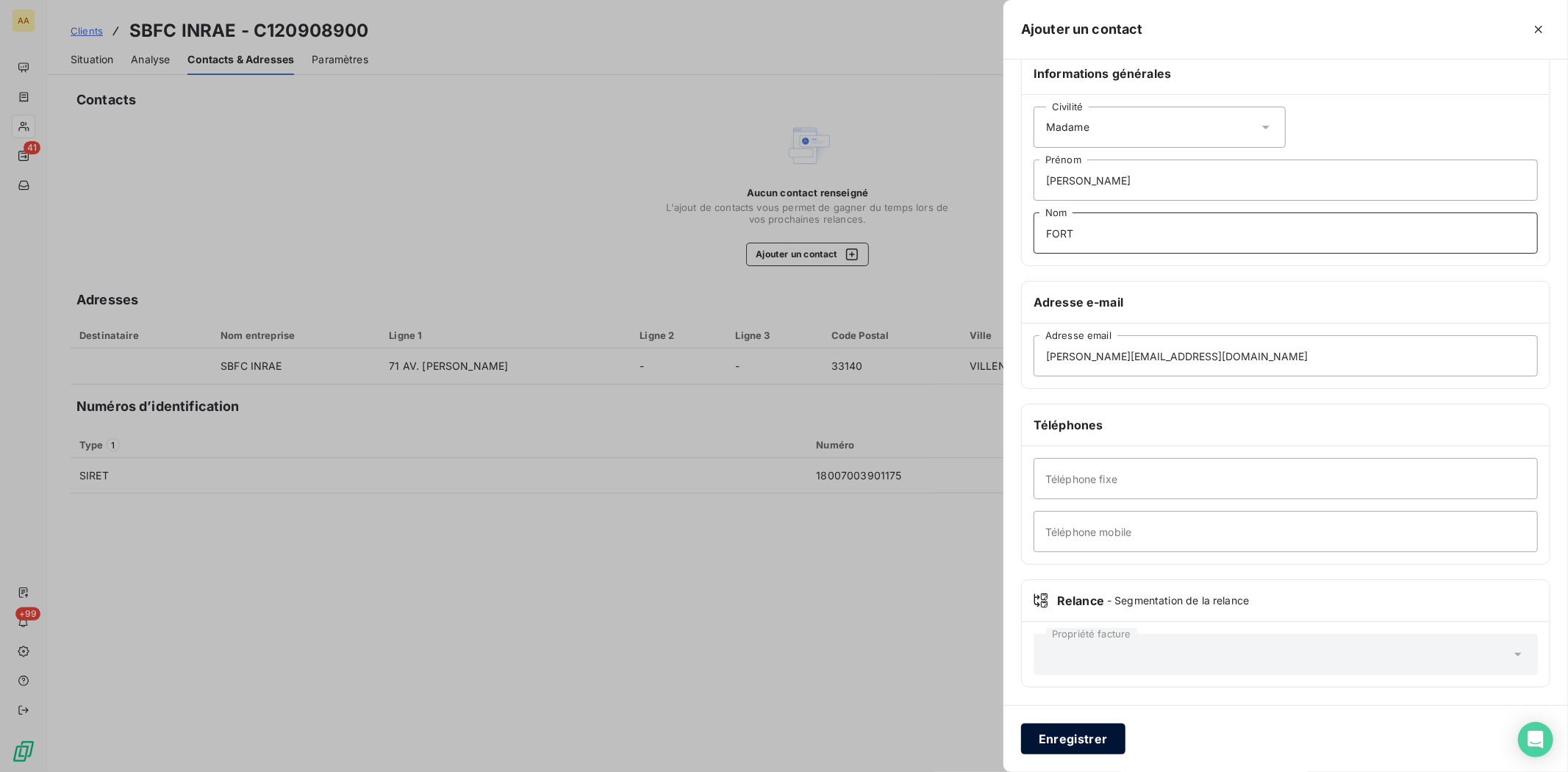
type input "FORT"
click at [1059, 738] on button "Enregistrer" at bounding box center [1073, 738] width 104 height 31
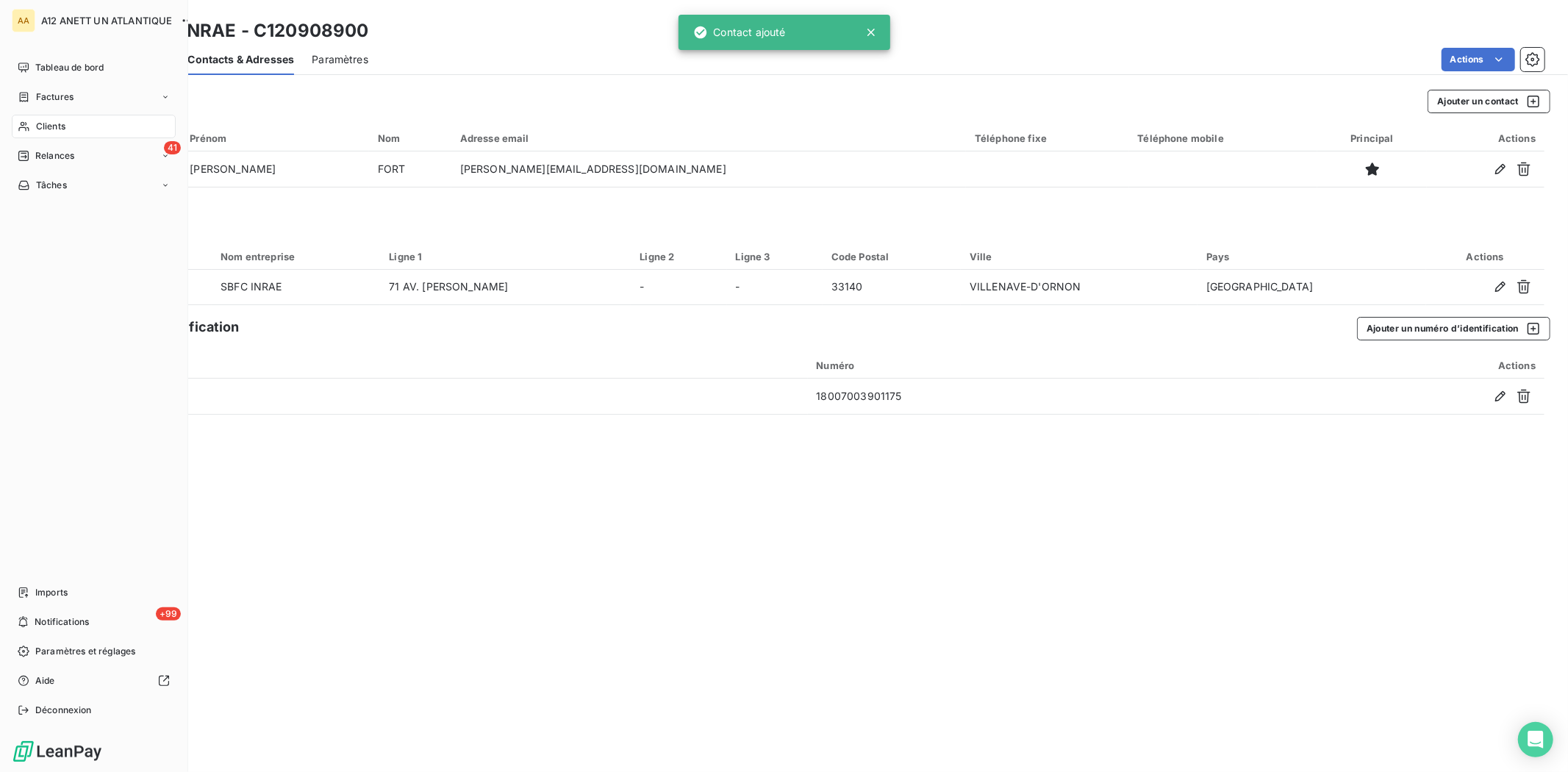
click at [55, 129] on span "Clients" at bounding box center [50, 126] width 29 height 13
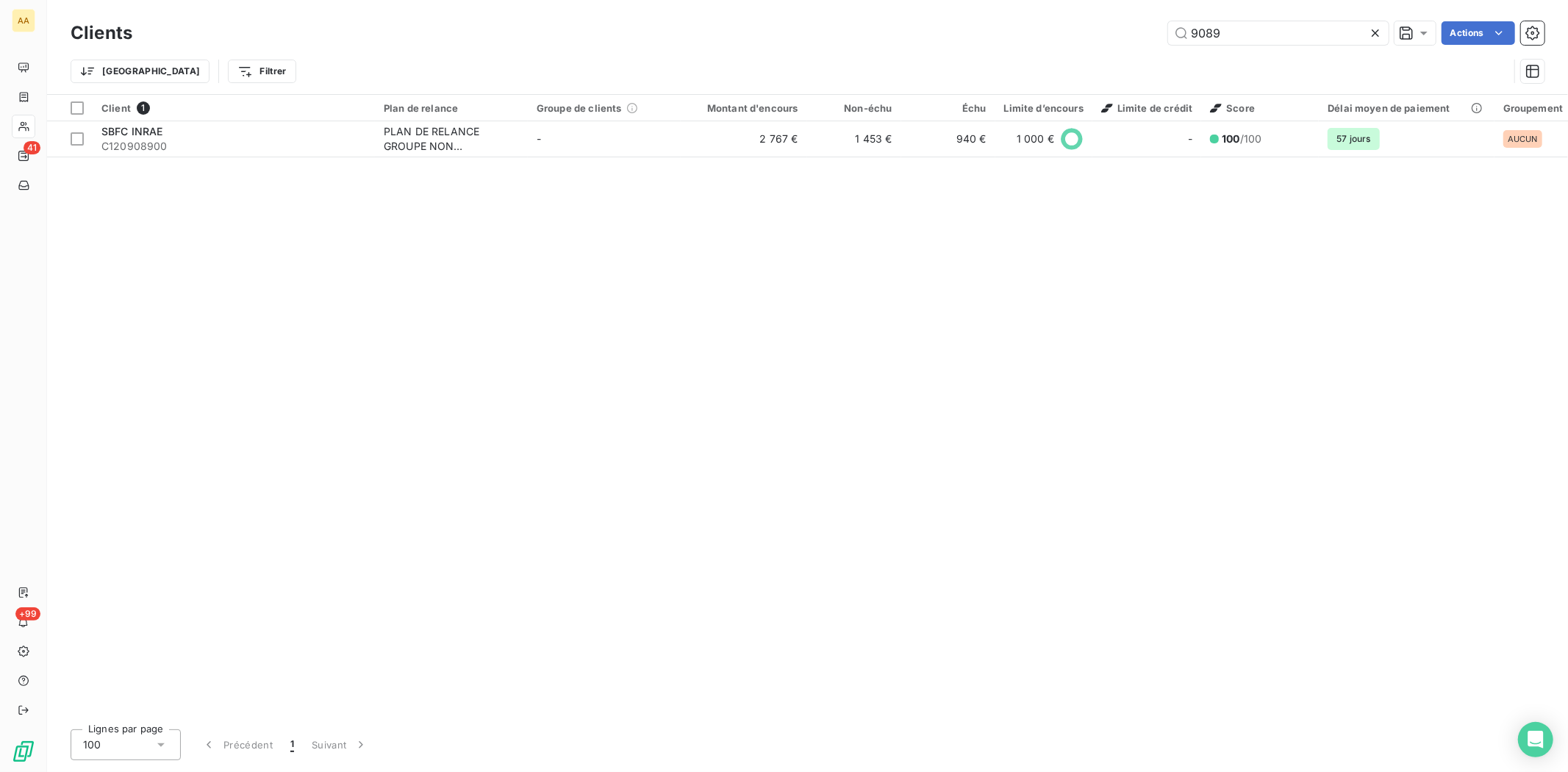
drag, startPoint x: 1251, startPoint y: 34, endPoint x: 1112, endPoint y: 11, distance: 140.9
click at [1112, 11] on div "Clients 9089 Actions Trier Filtrer" at bounding box center [807, 47] width 1520 height 94
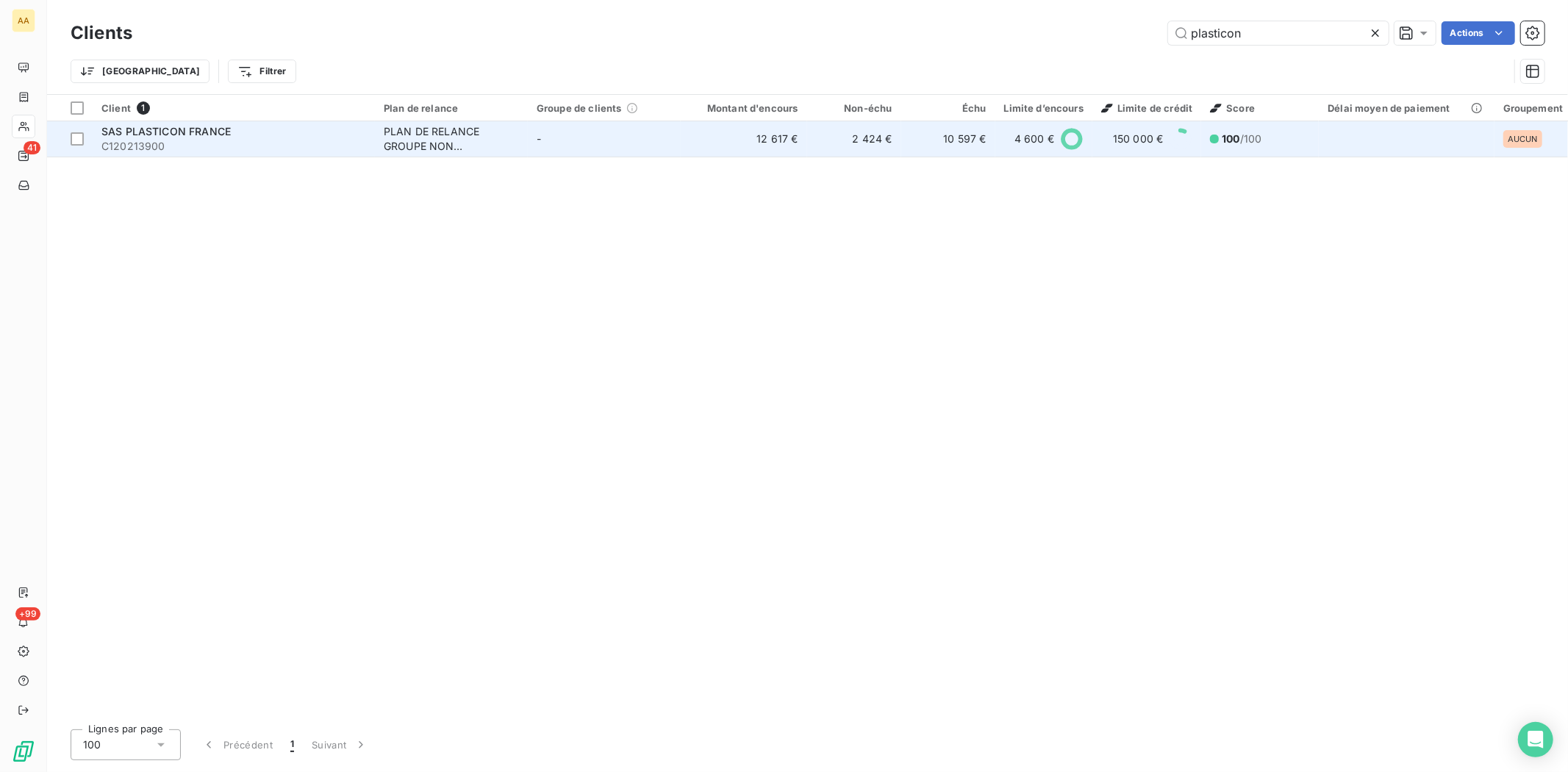
type input "plasticon"
click at [136, 142] on span "C120213900" at bounding box center [233, 146] width 264 height 15
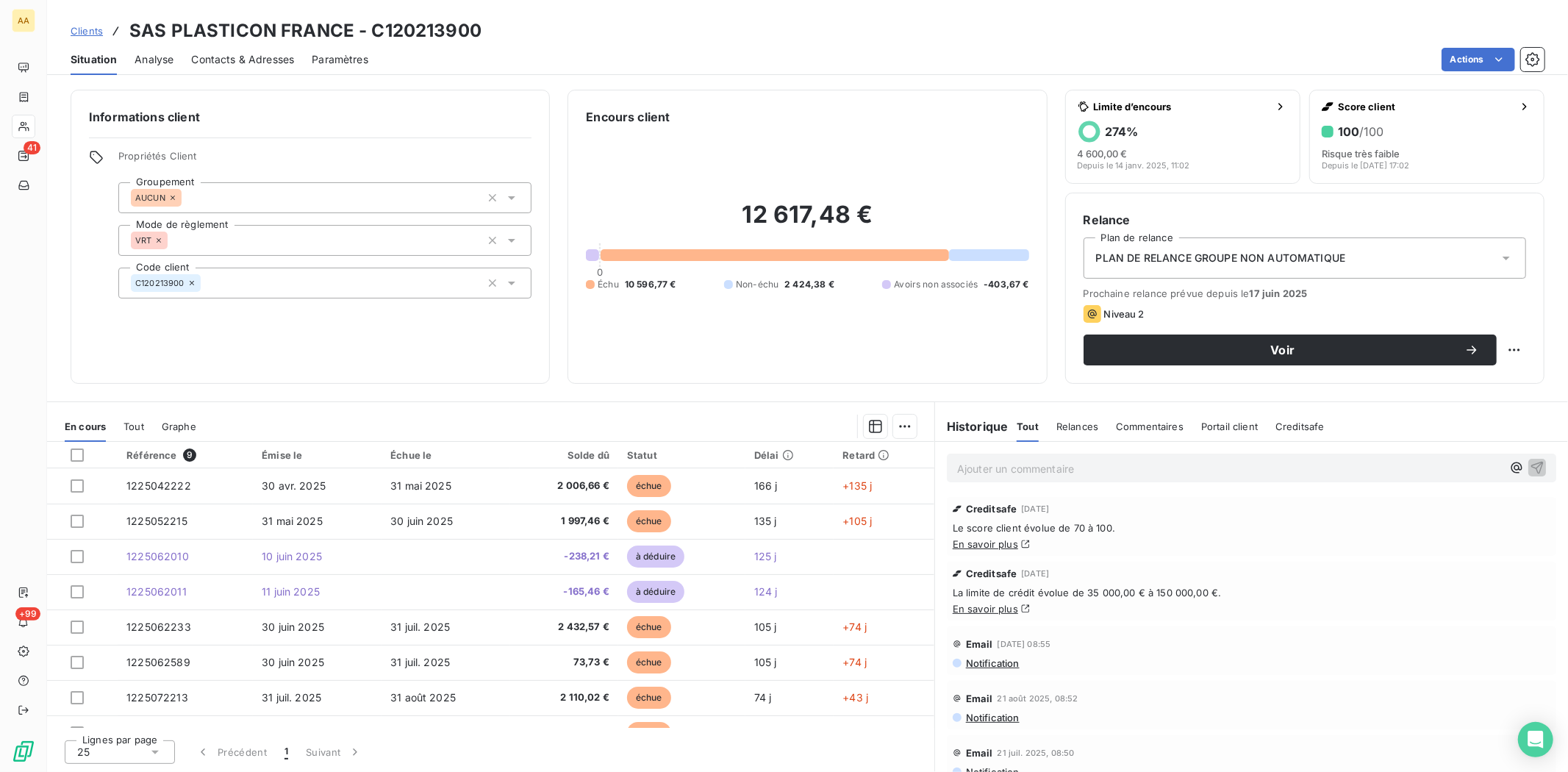
click at [261, 53] on span "Contacts & Adresses" at bounding box center [242, 59] width 103 height 15
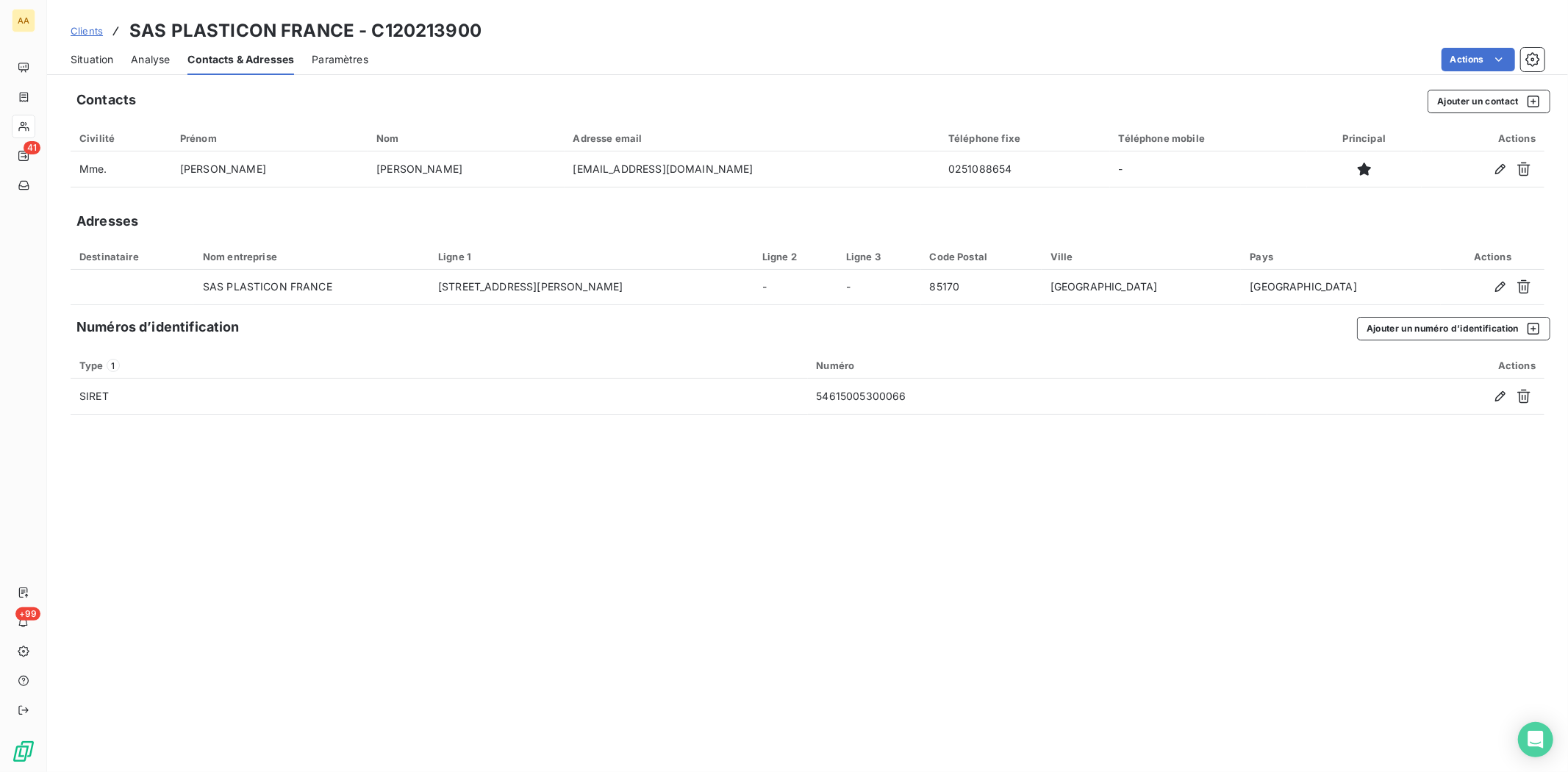
click at [100, 62] on span "Situation" at bounding box center [92, 59] width 42 height 15
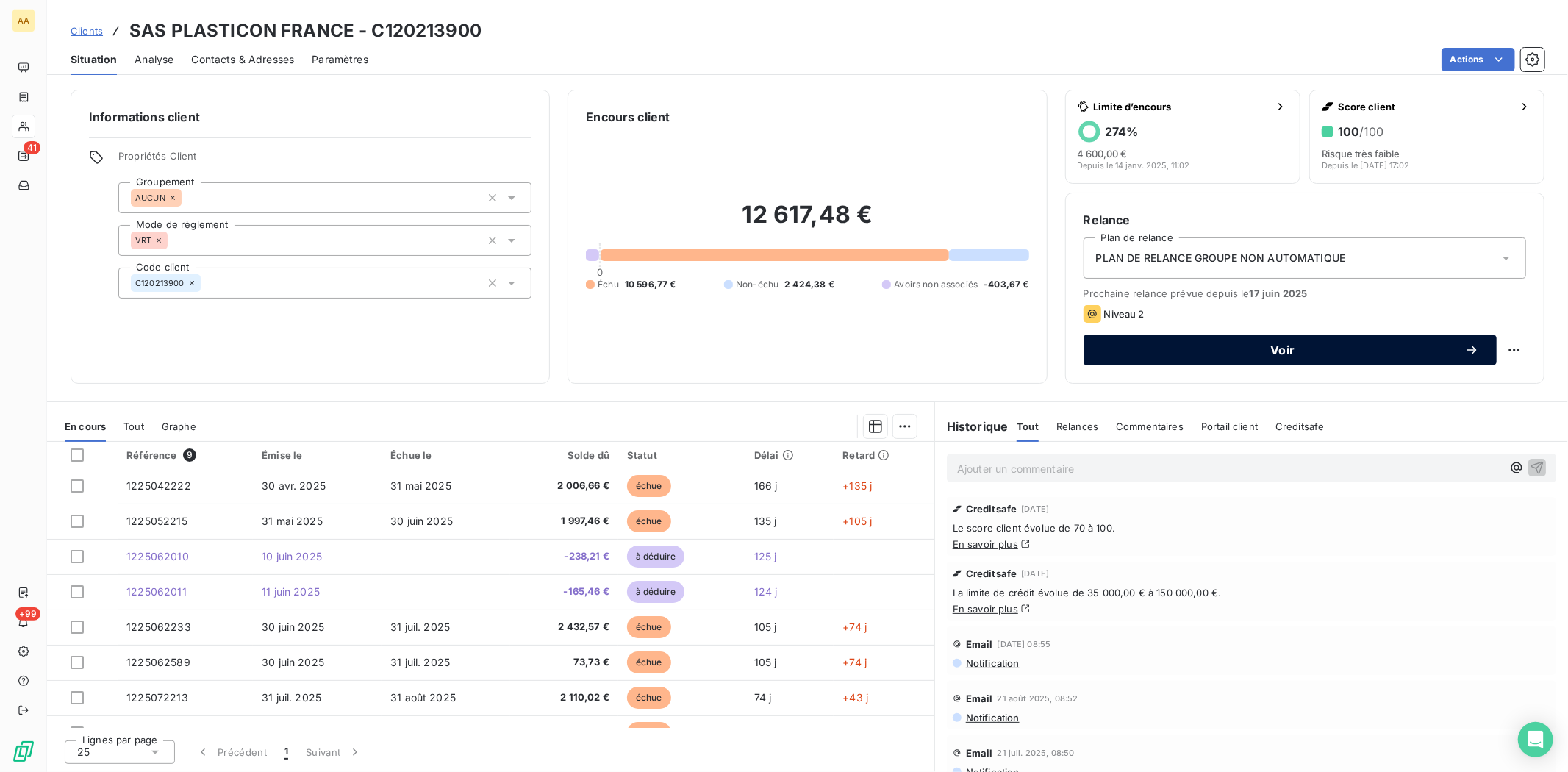
click at [1295, 350] on span "Voir" at bounding box center [1282, 349] width 363 height 11
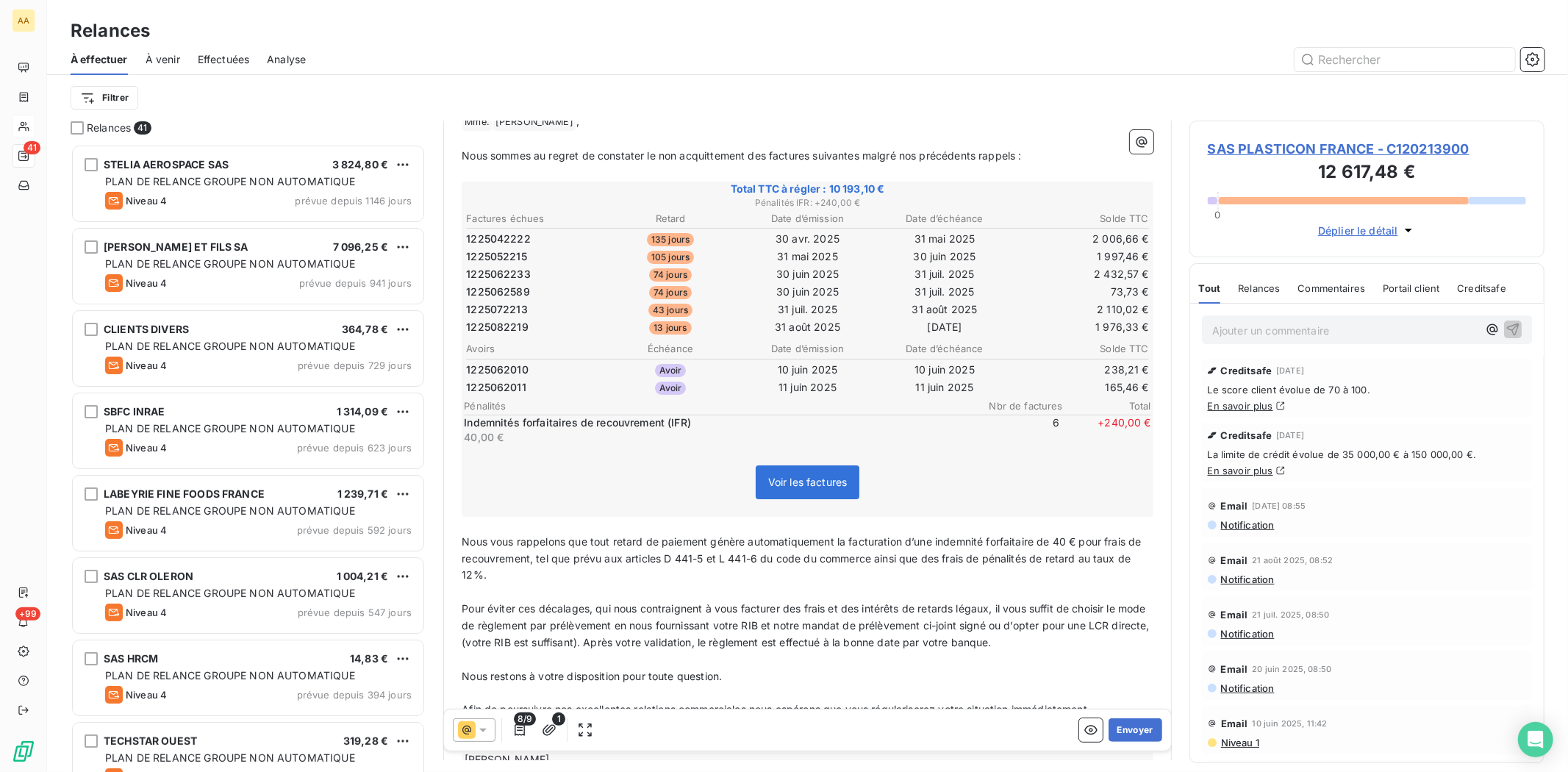
scroll to position [250, 0]
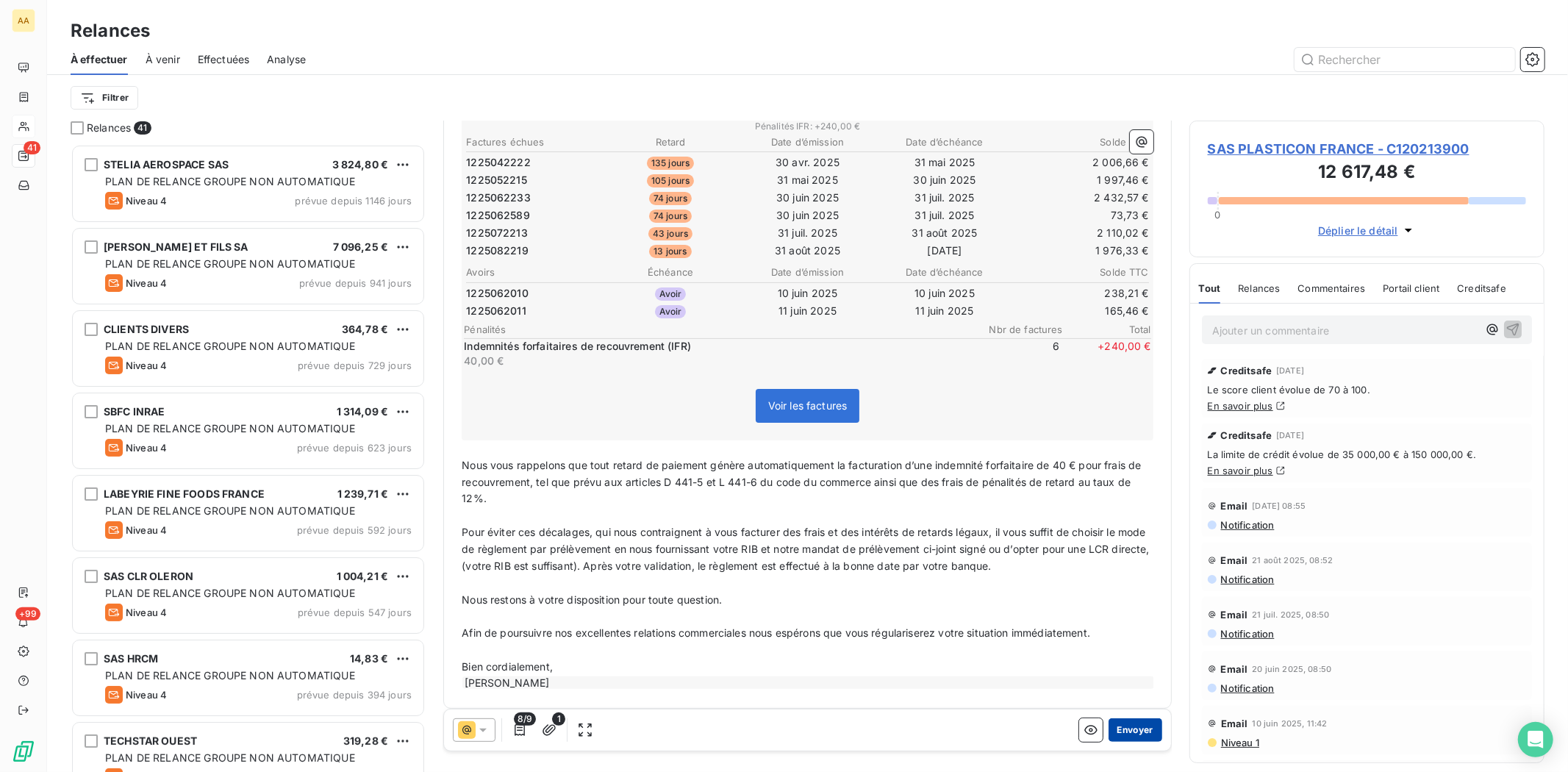
click at [1128, 735] on button "Envoyer" at bounding box center [1135, 730] width 54 height 24
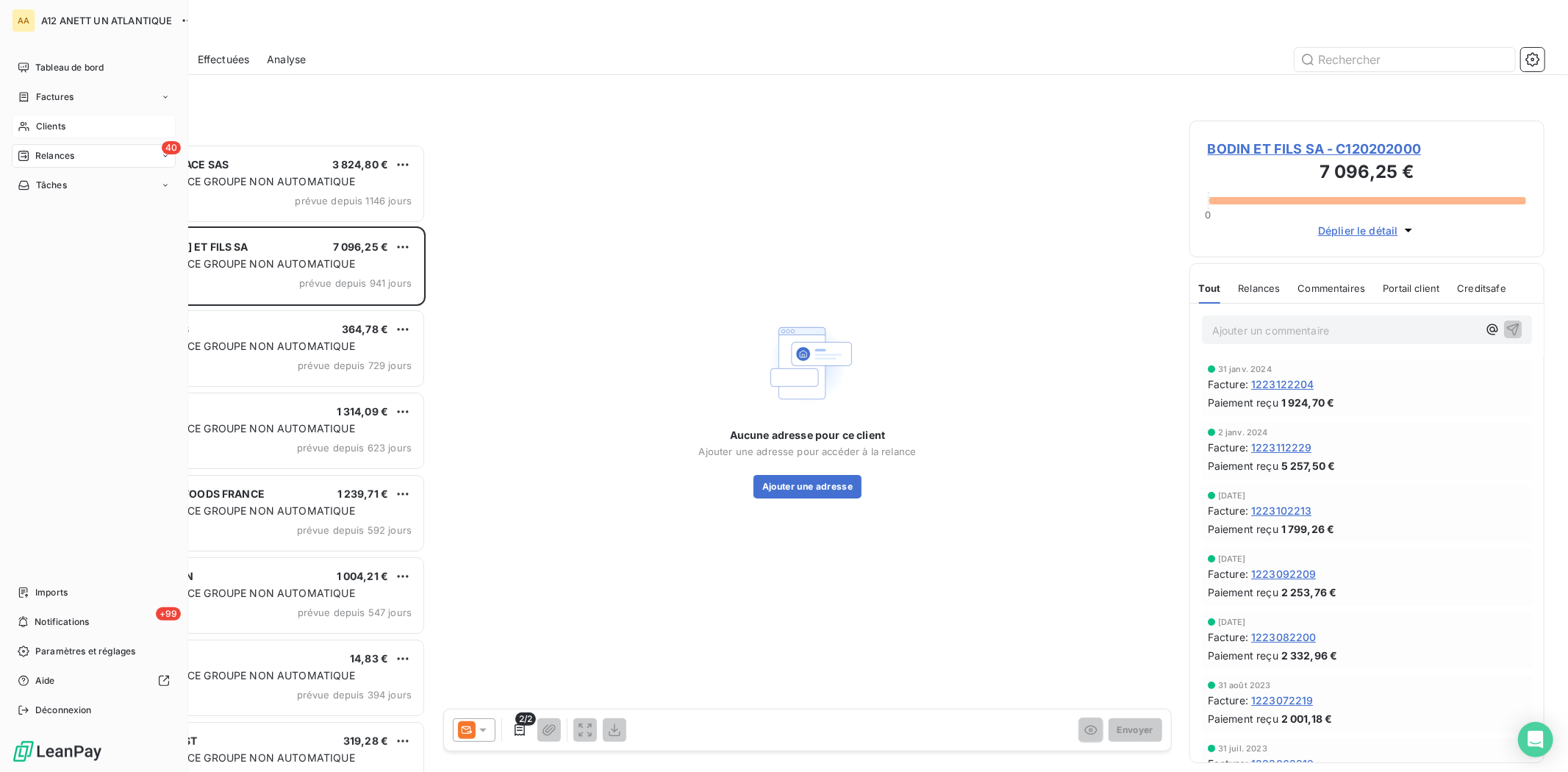
click at [42, 123] on span "Clients" at bounding box center [50, 126] width 29 height 13
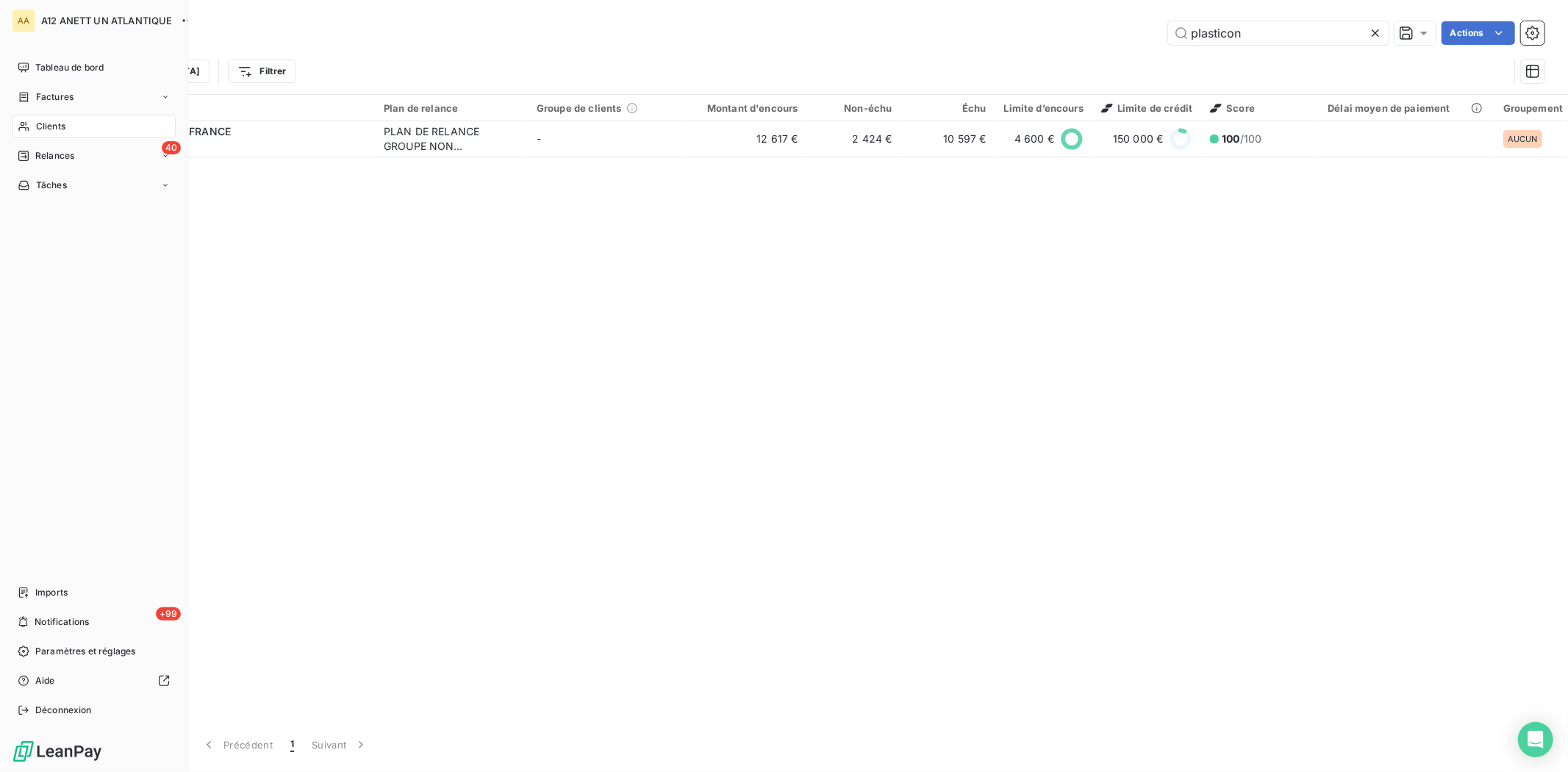
click at [60, 131] on span "Clients" at bounding box center [50, 126] width 29 height 13
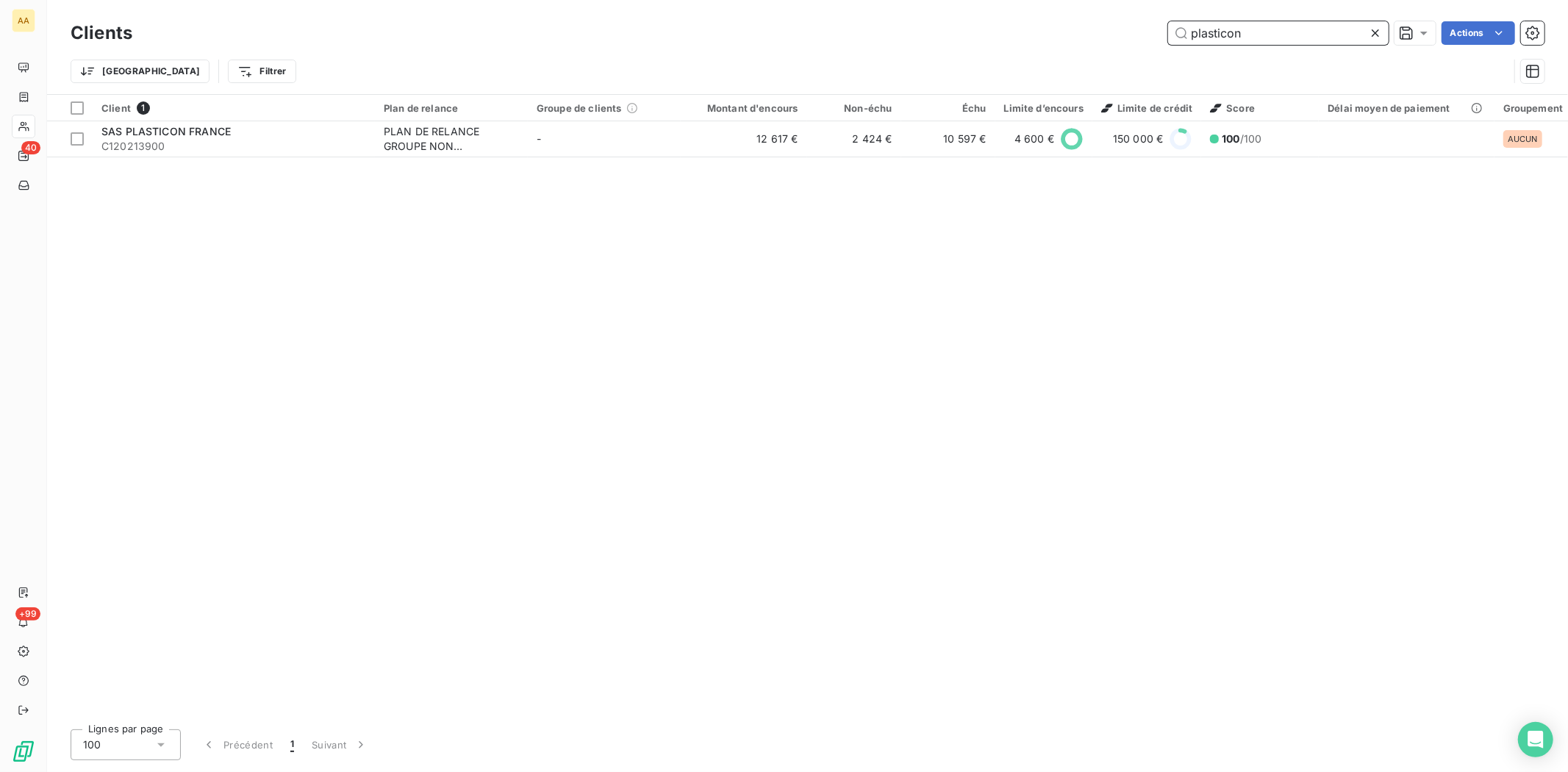
click at [1272, 34] on input "plasticon" at bounding box center [1278, 33] width 220 height 24
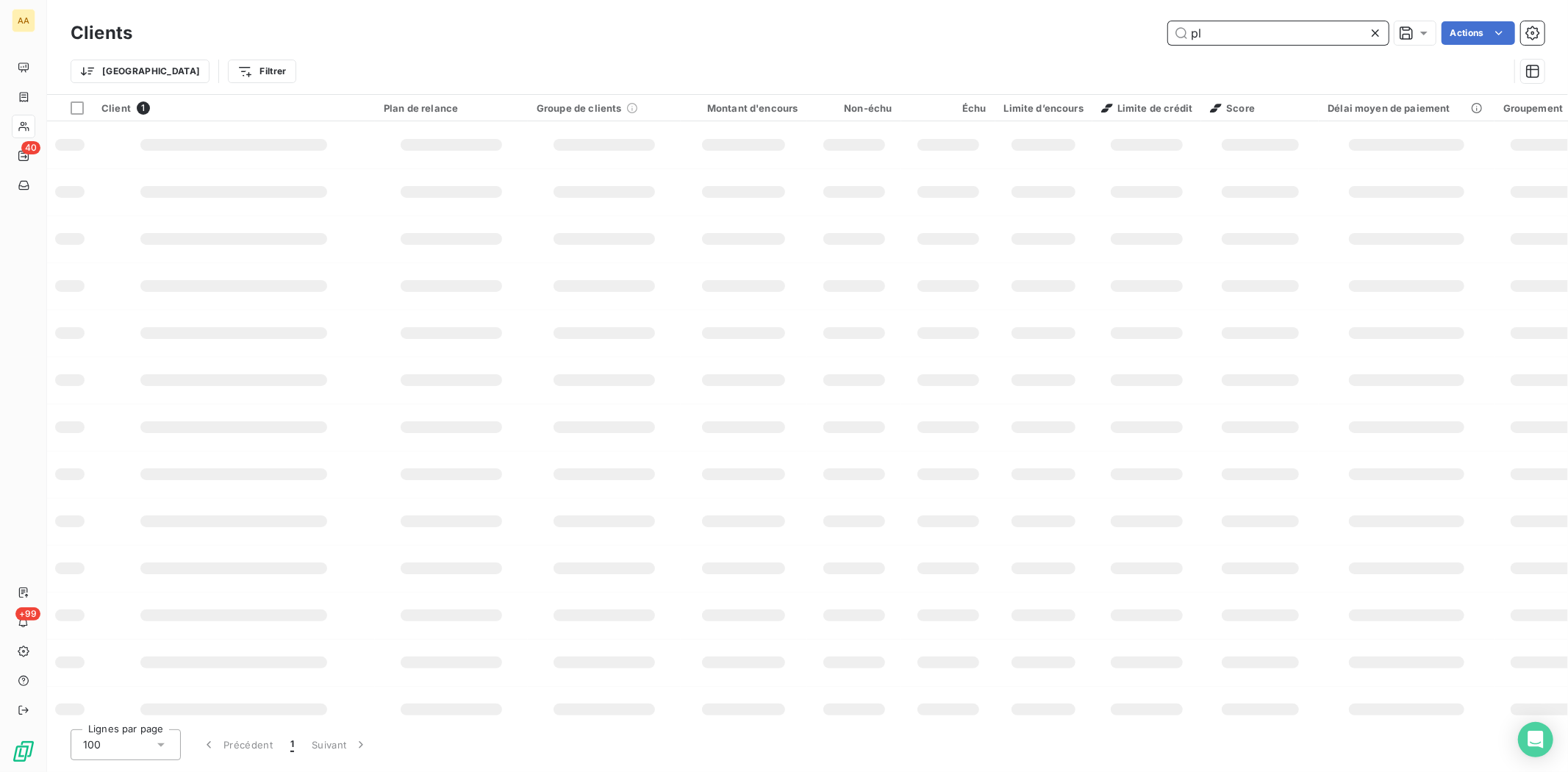
type input "p"
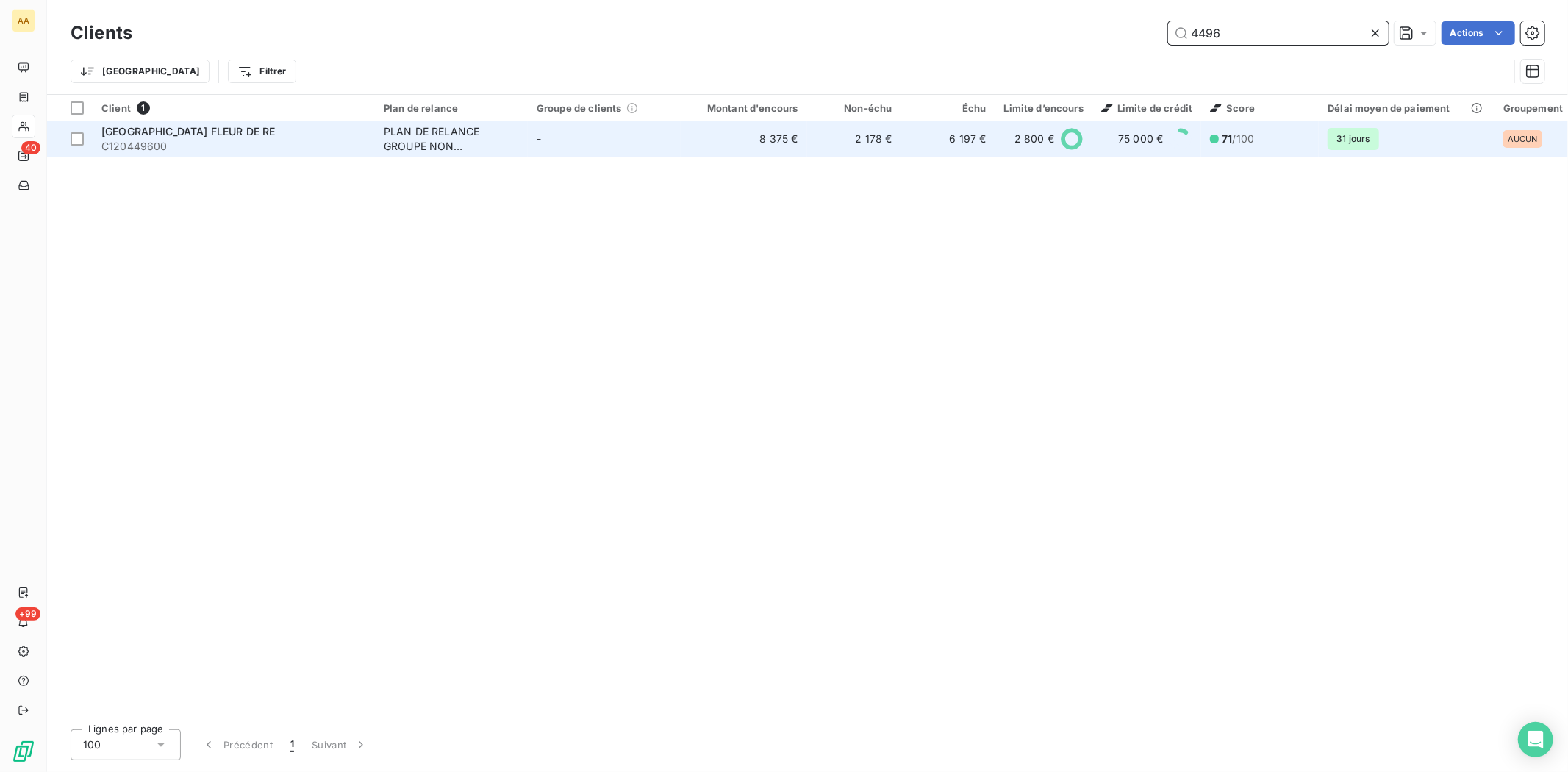
type input "4496"
click at [119, 139] on span "C120449600" at bounding box center [233, 146] width 264 height 15
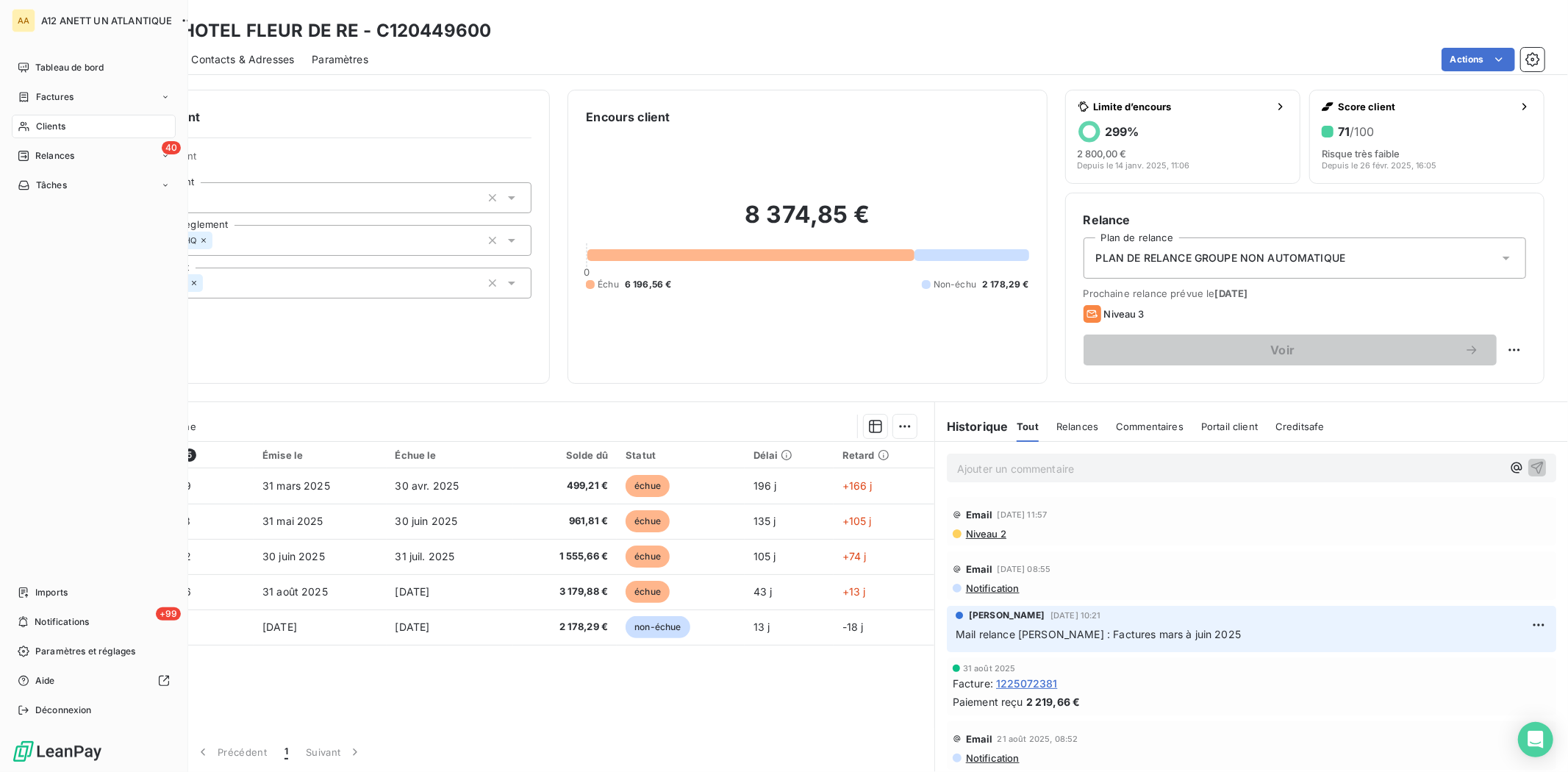
click at [42, 126] on span "Clients" at bounding box center [50, 126] width 29 height 13
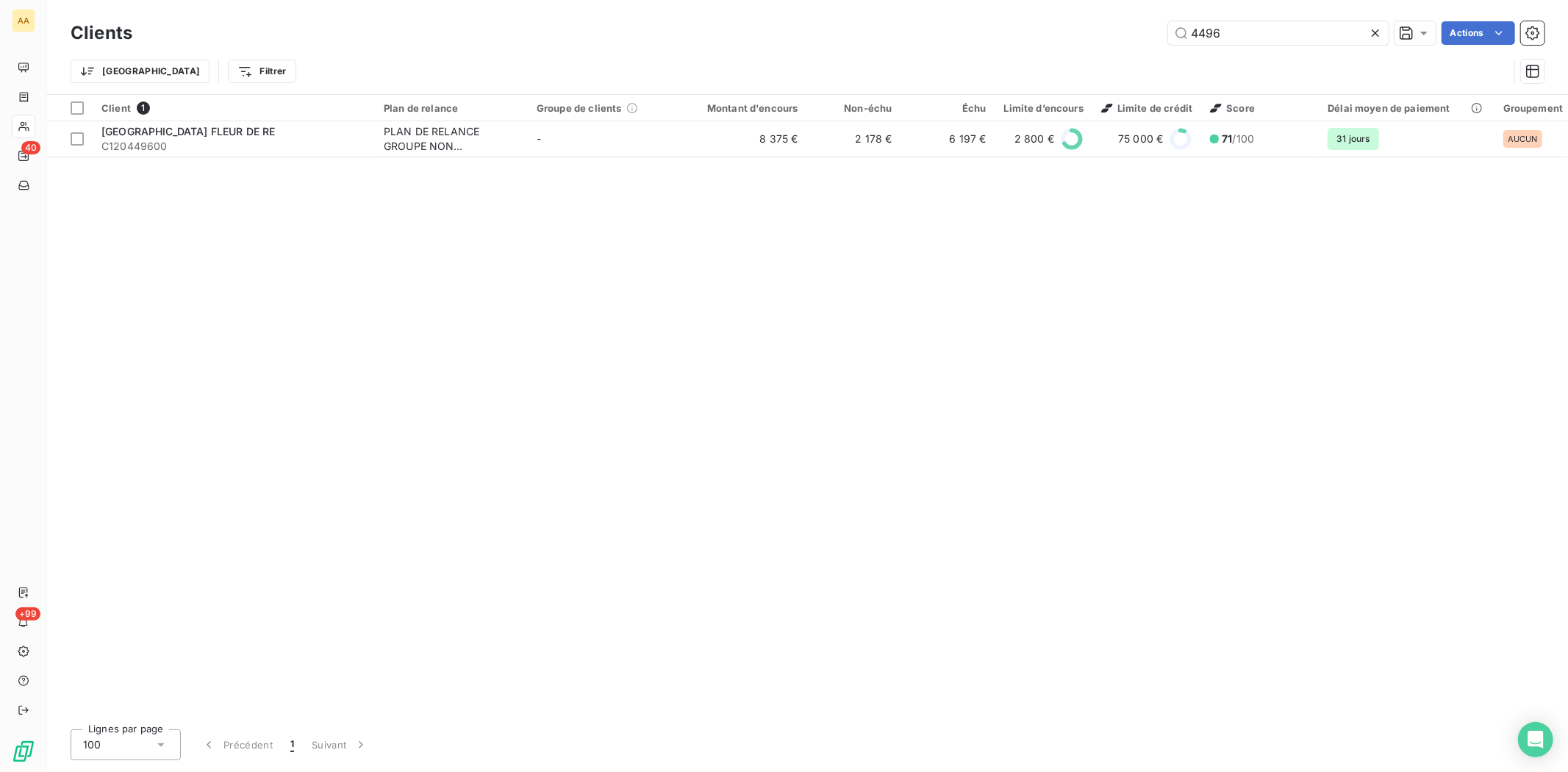
drag, startPoint x: 1251, startPoint y: 34, endPoint x: 1103, endPoint y: 11, distance: 149.8
click at [1103, 11] on div "Clients 4496 Actions Trier Filtrer" at bounding box center [807, 47] width 1520 height 94
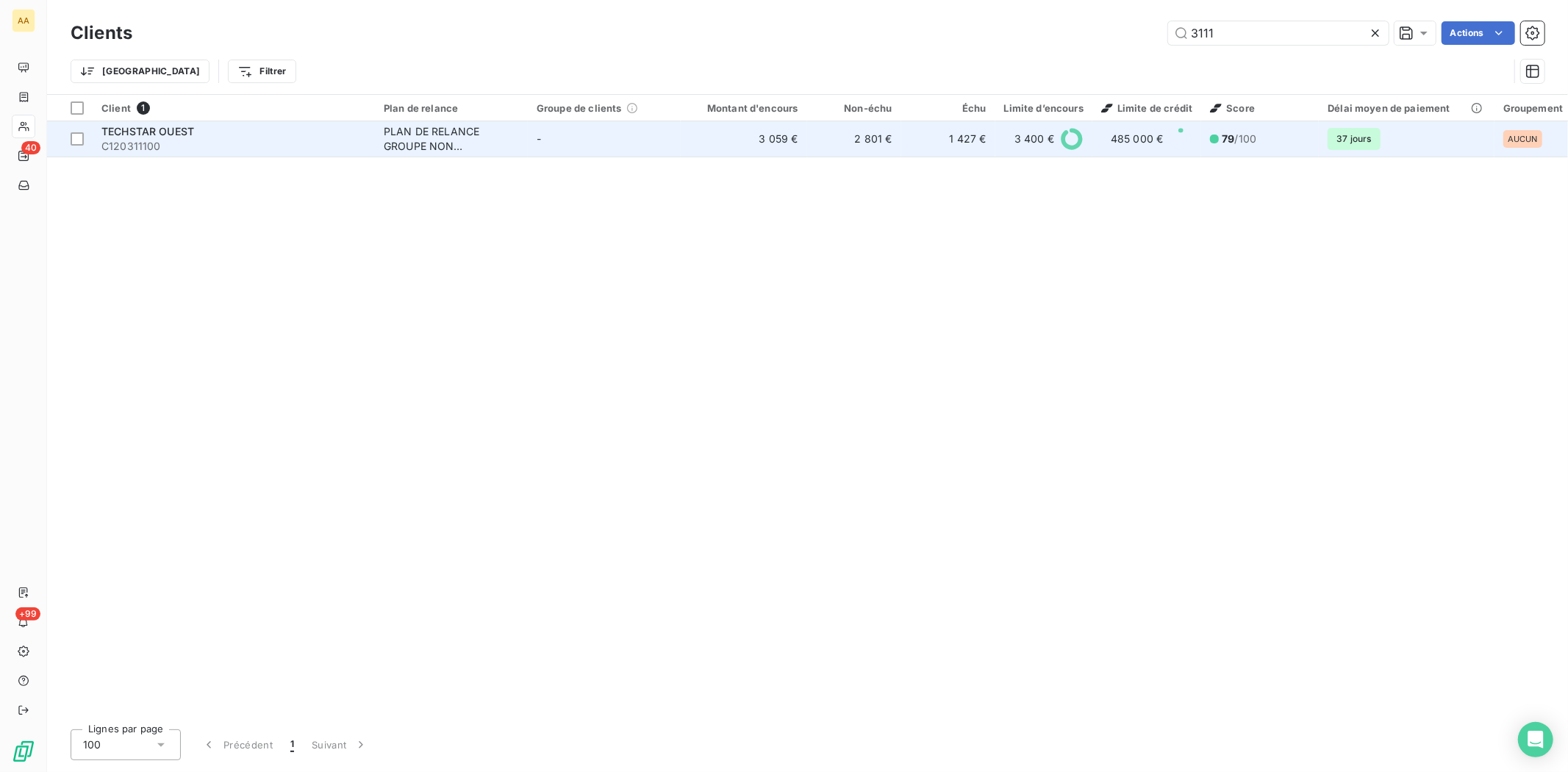
type input "3111"
click at [134, 139] on span "C120311100" at bounding box center [233, 146] width 264 height 15
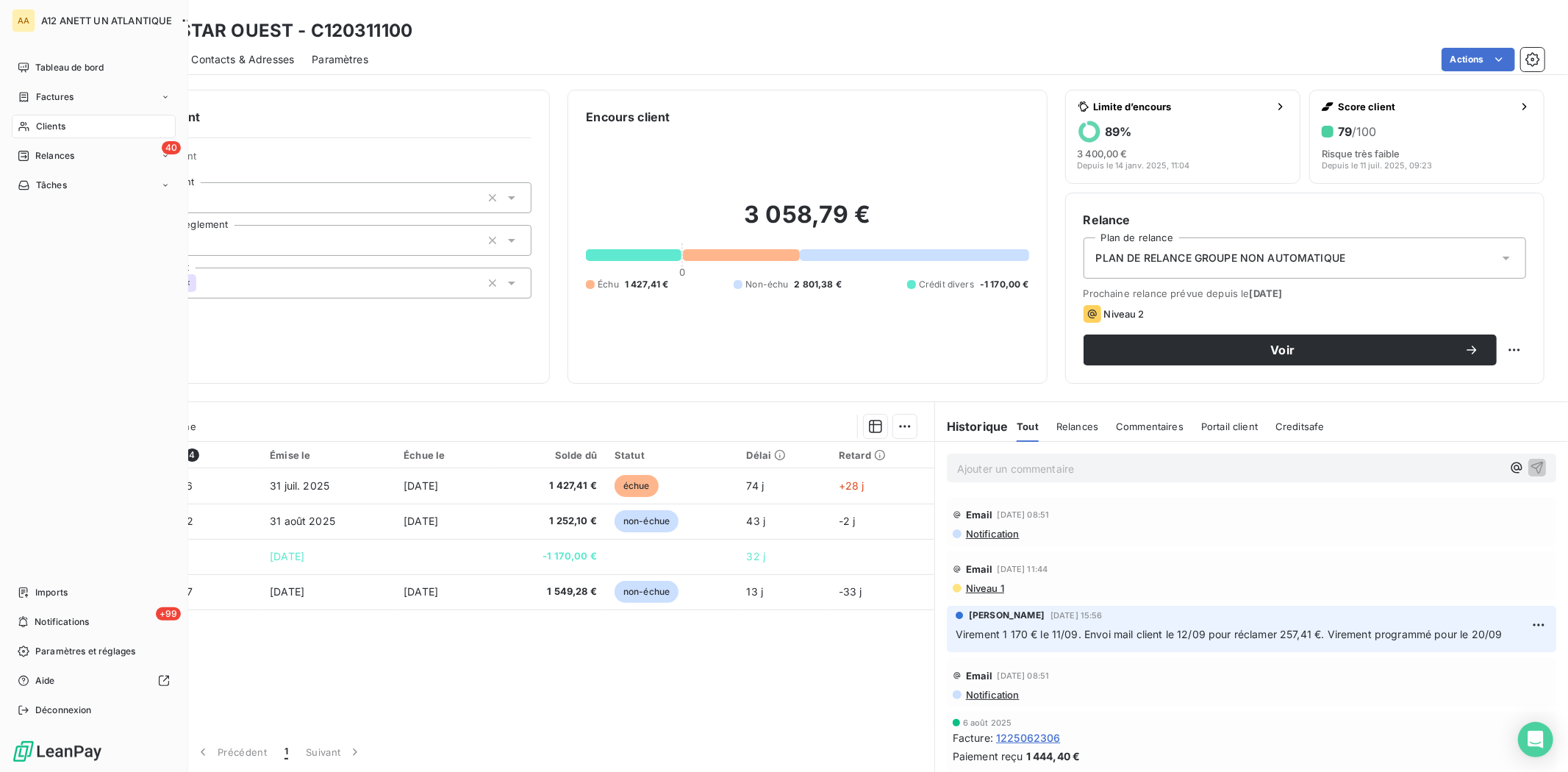
click at [47, 119] on span "Clients" at bounding box center [50, 126] width 29 height 13
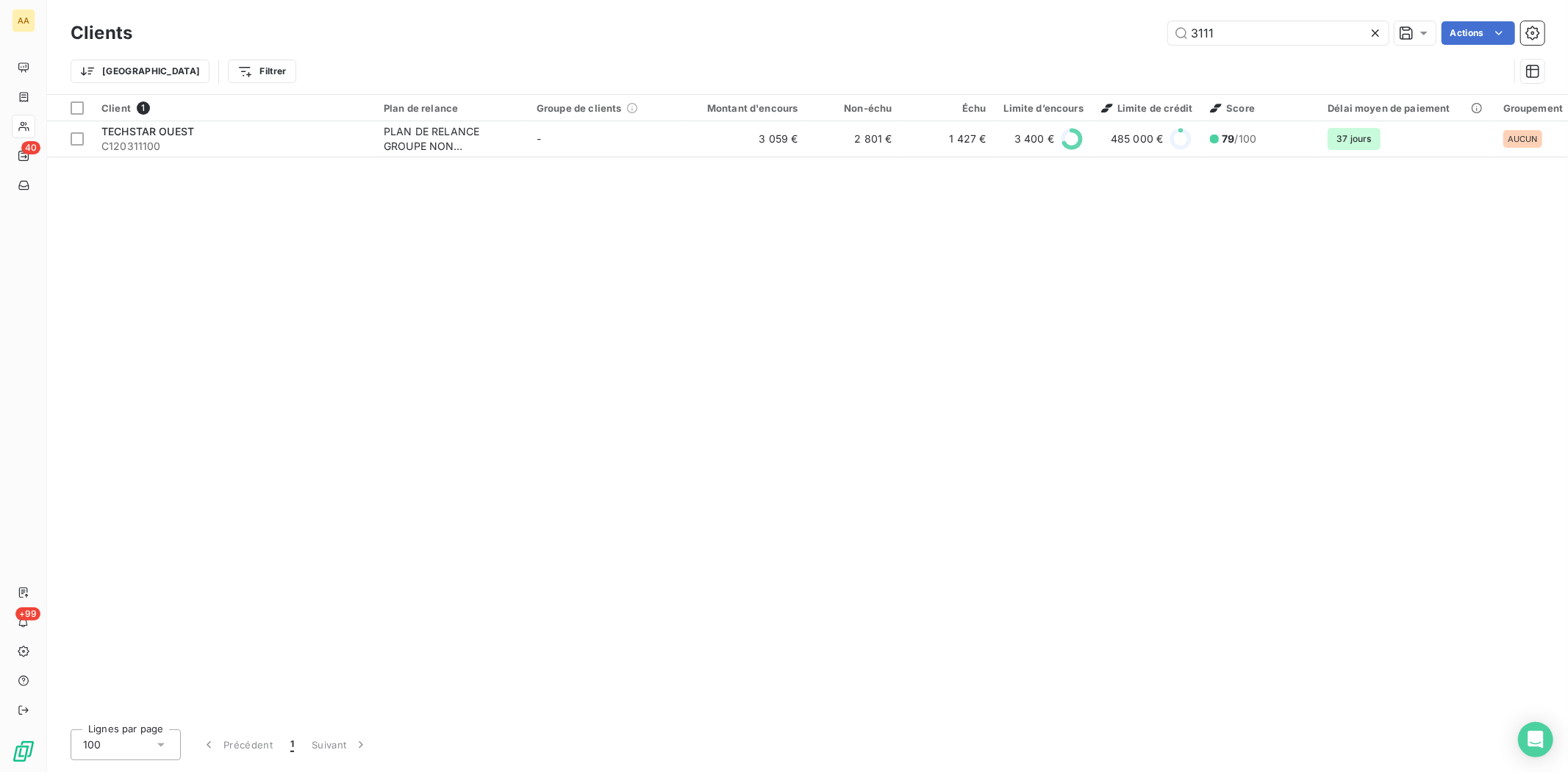
drag, startPoint x: 1219, startPoint y: 32, endPoint x: 1155, endPoint y: 29, distance: 64.1
click at [1155, 29] on div "3111 Actions" at bounding box center [847, 33] width 1395 height 24
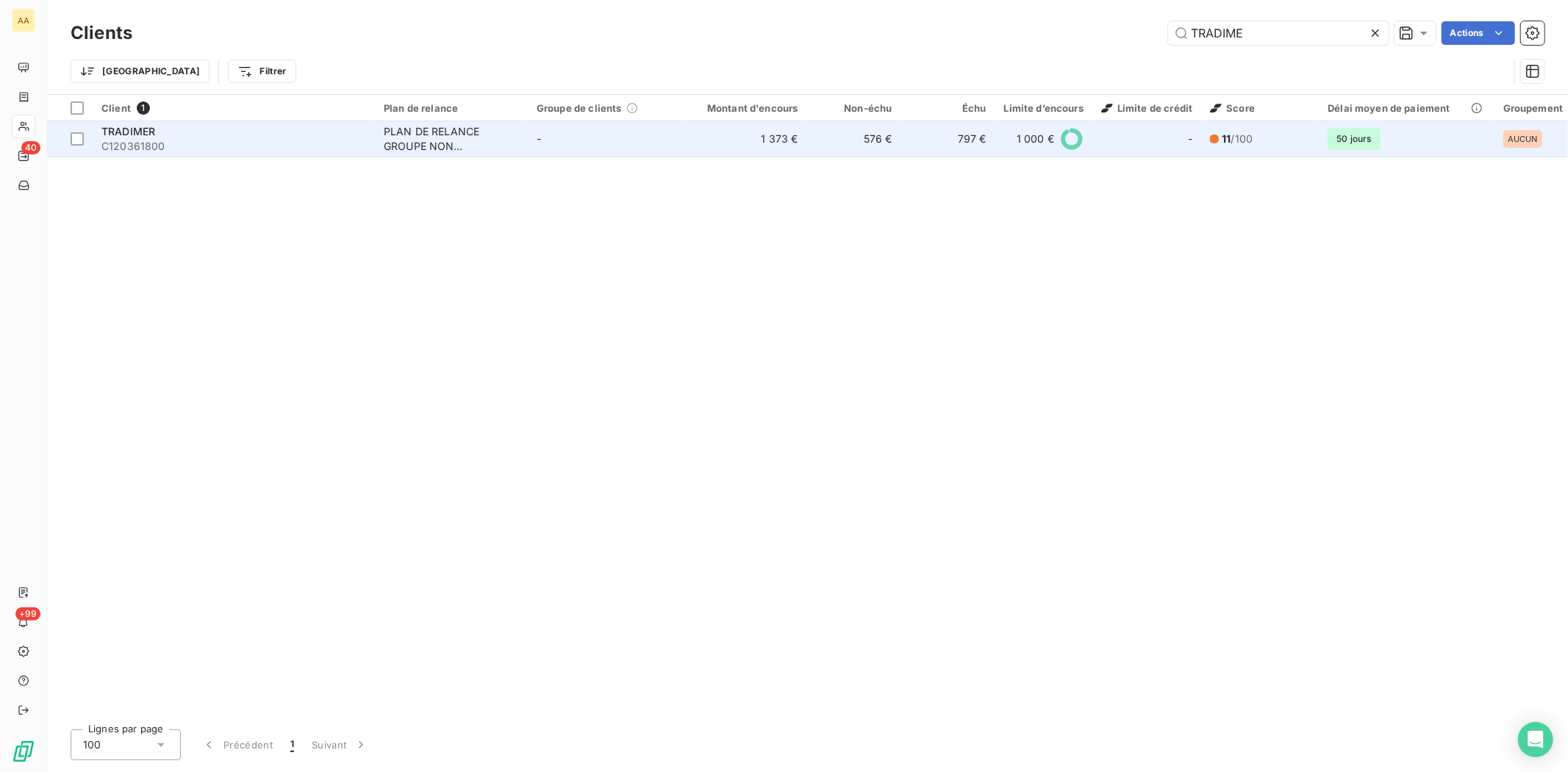
type input "TRADIME"
click at [136, 128] on span "TRADIMER" at bounding box center [128, 131] width 54 height 12
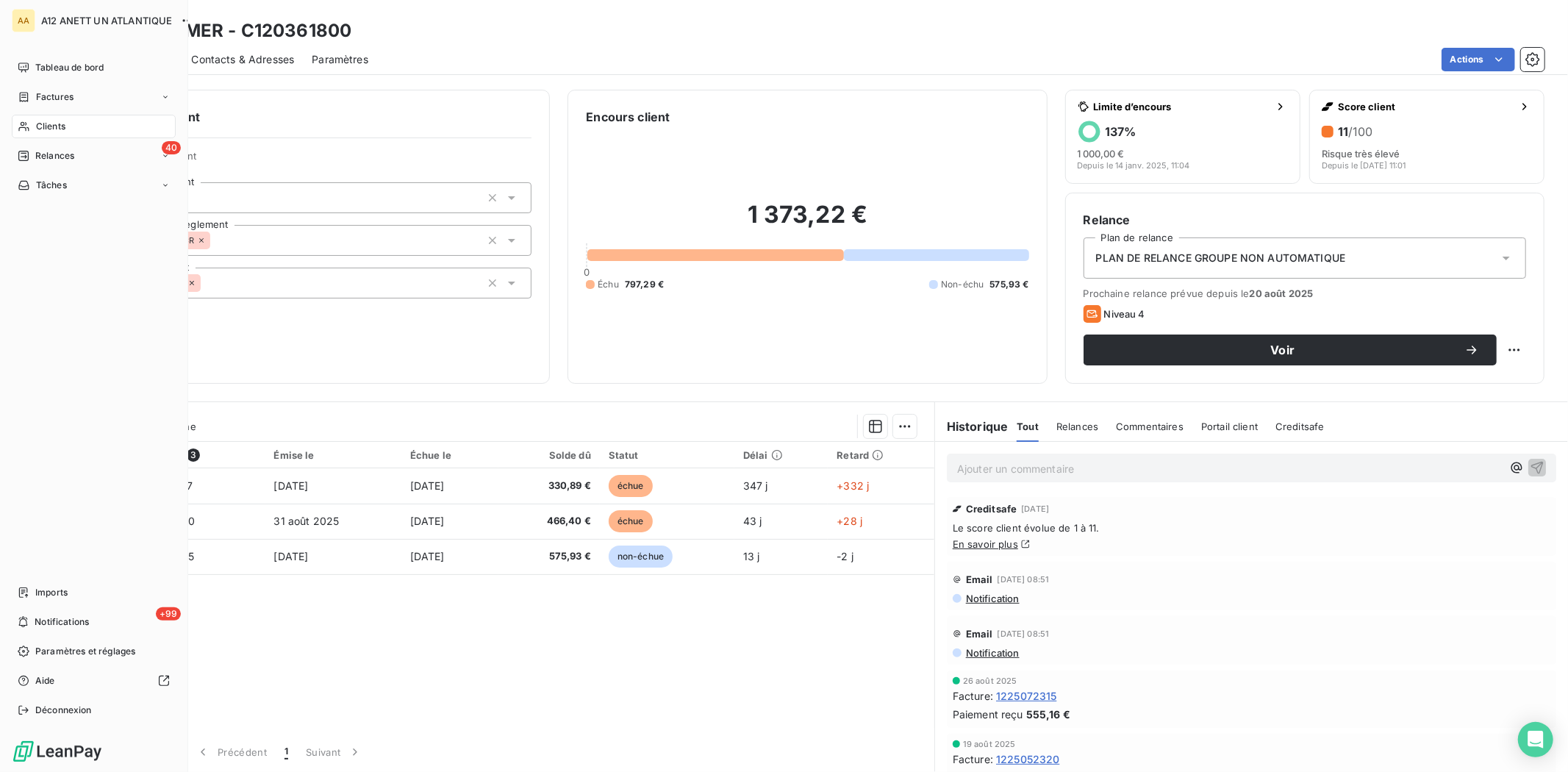
click at [59, 133] on div "Clients" at bounding box center [93, 126] width 164 height 24
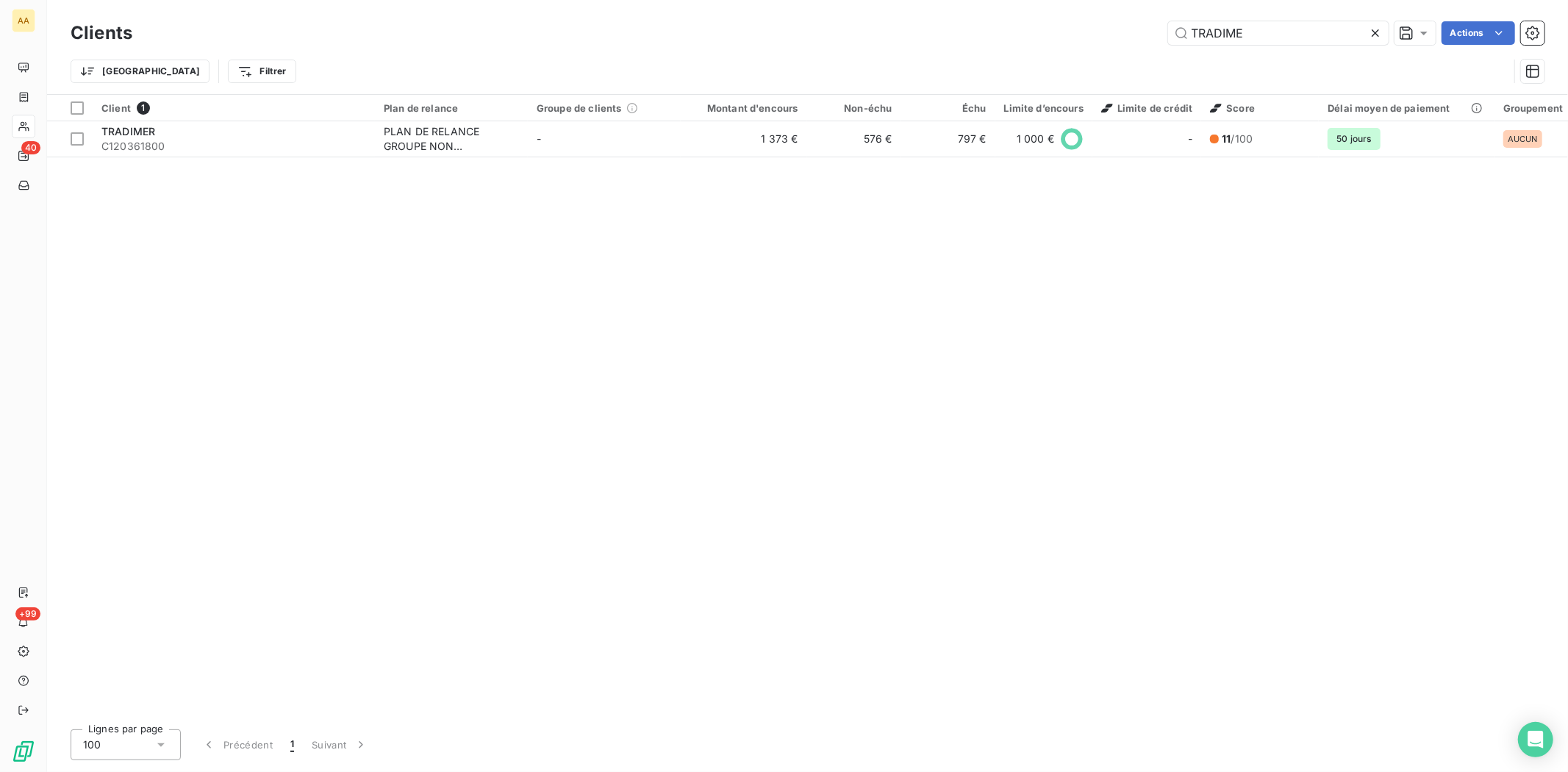
drag, startPoint x: 1273, startPoint y: 33, endPoint x: 1118, endPoint y: 20, distance: 155.5
click at [1107, 18] on div "Clients TRADIME Actions" at bounding box center [807, 33] width 1473 height 31
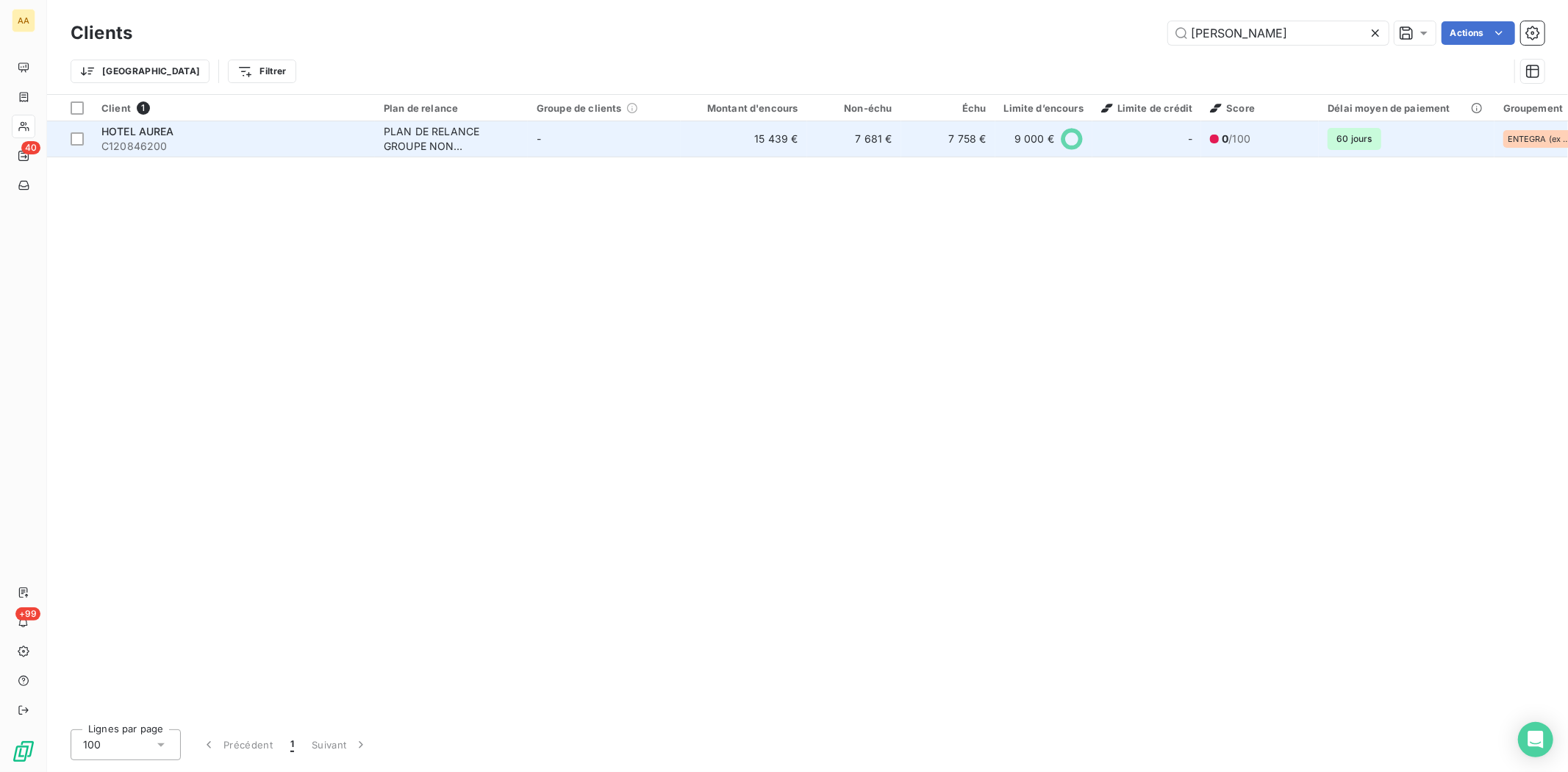
type input "AUREA"
click at [130, 126] on span "HOTEL AUREA" at bounding box center [138, 131] width 73 height 12
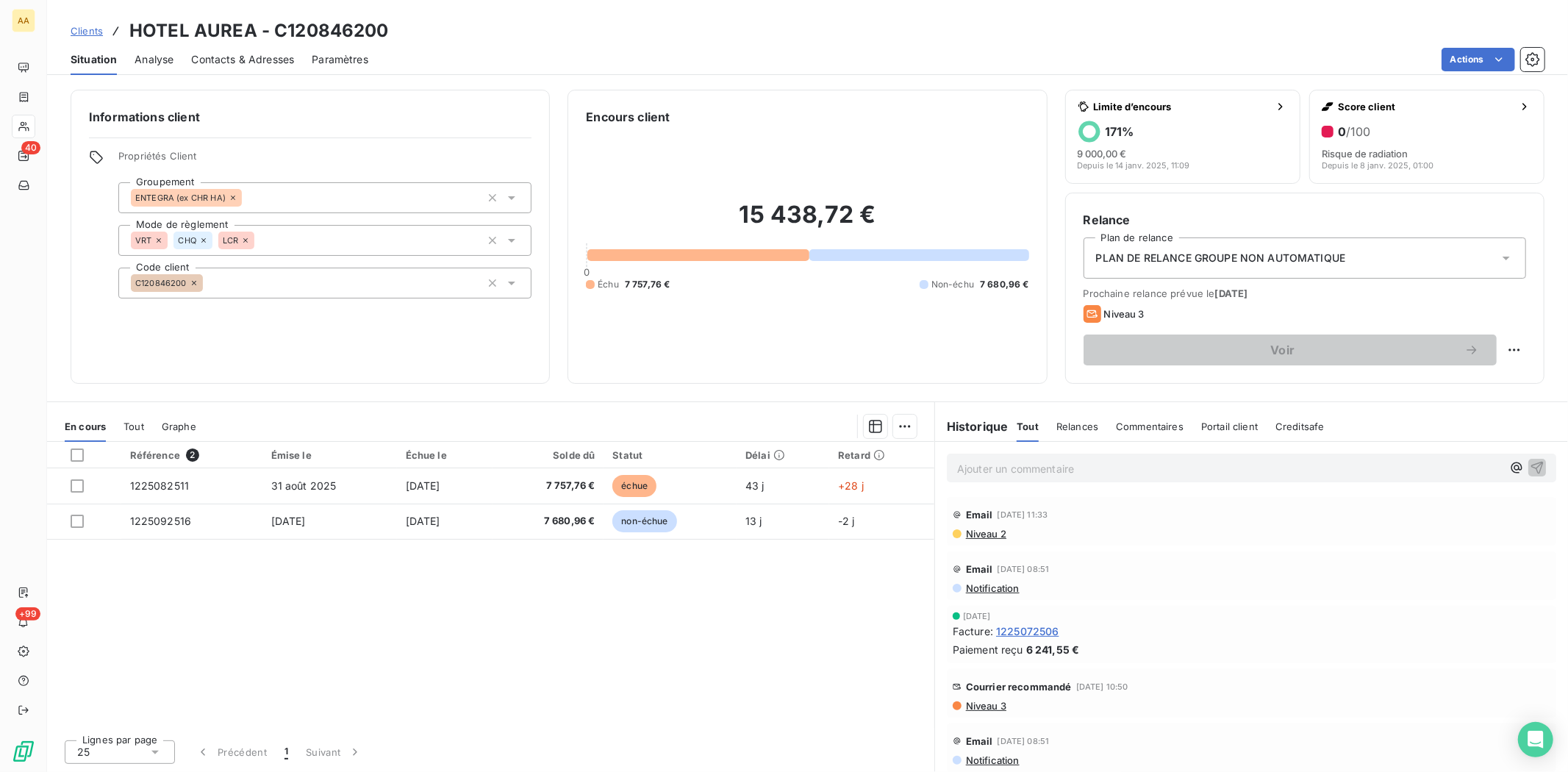
click at [247, 57] on span "Contacts & Adresses" at bounding box center [242, 59] width 103 height 15
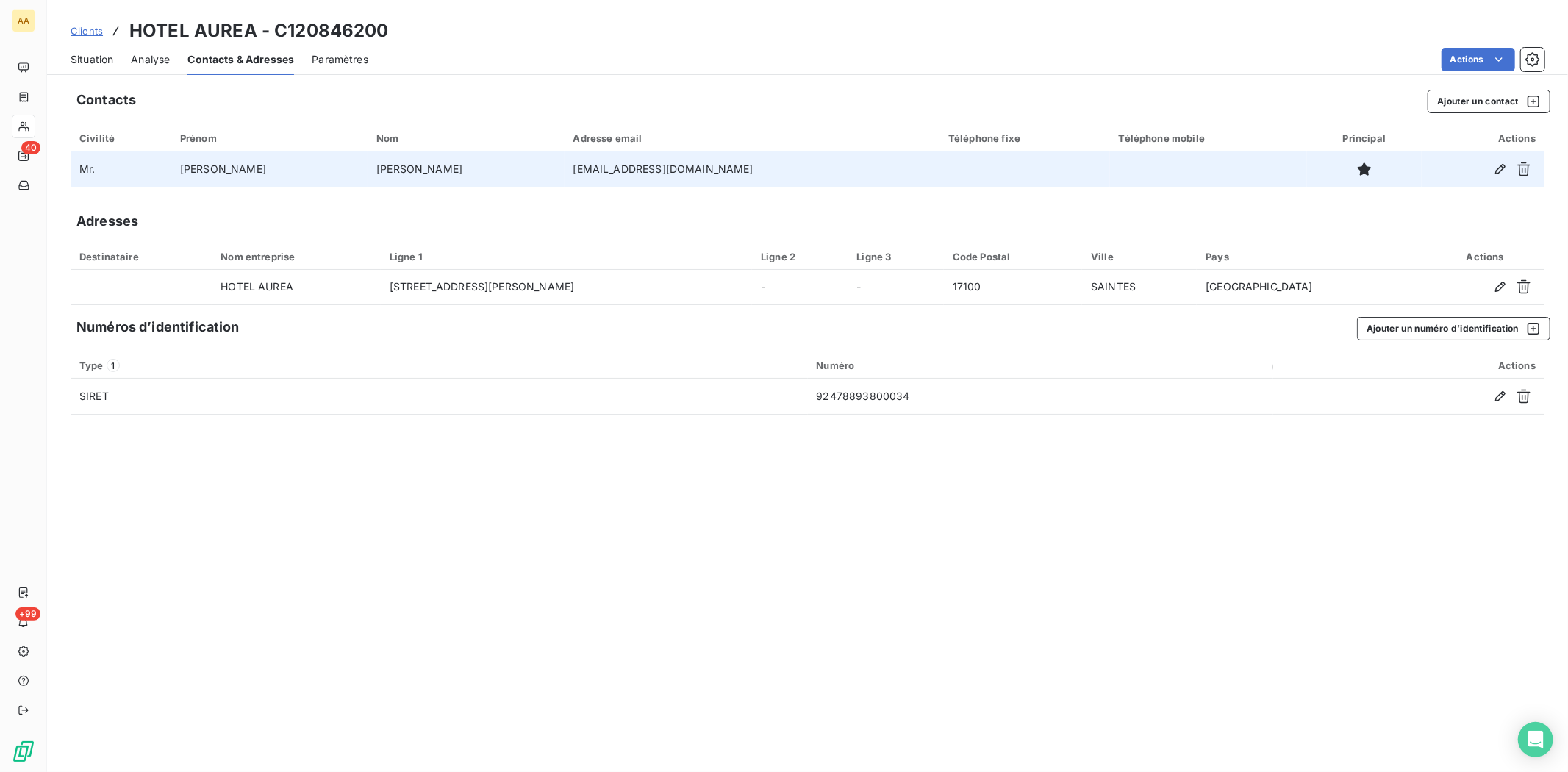
drag, startPoint x: 469, startPoint y: 167, endPoint x: 650, endPoint y: 167, distance: 181.0
click at [650, 167] on td "surehotel-saintes@outlook.com" at bounding box center [752, 169] width 376 height 35
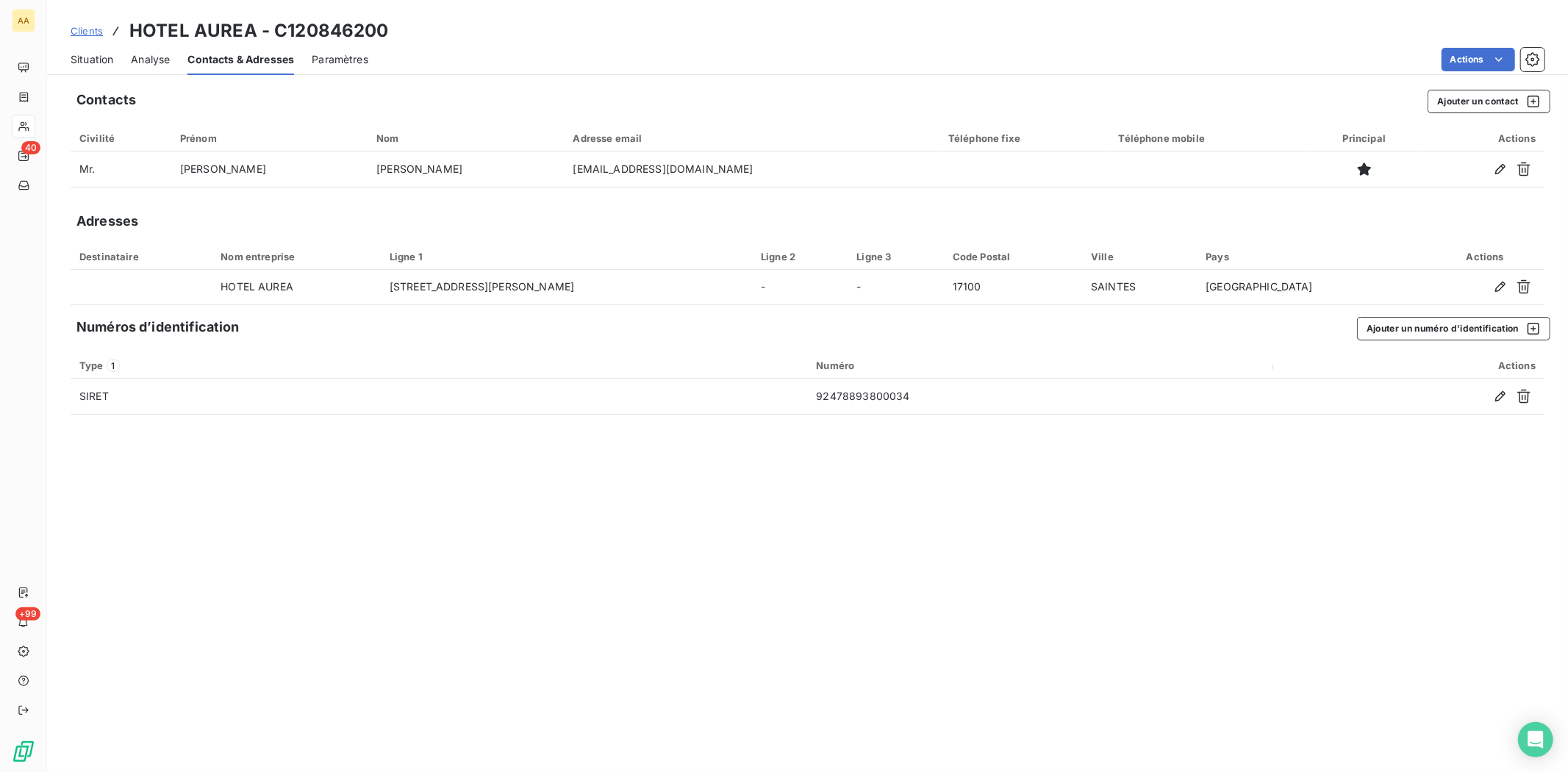
click at [519, 550] on div "Contacts Ajouter un contact Civilité Prénom Nom Adresse email Téléphone fixe Té…" at bounding box center [807, 425] width 1520 height 691
